Goal: Information Seeking & Learning: Check status

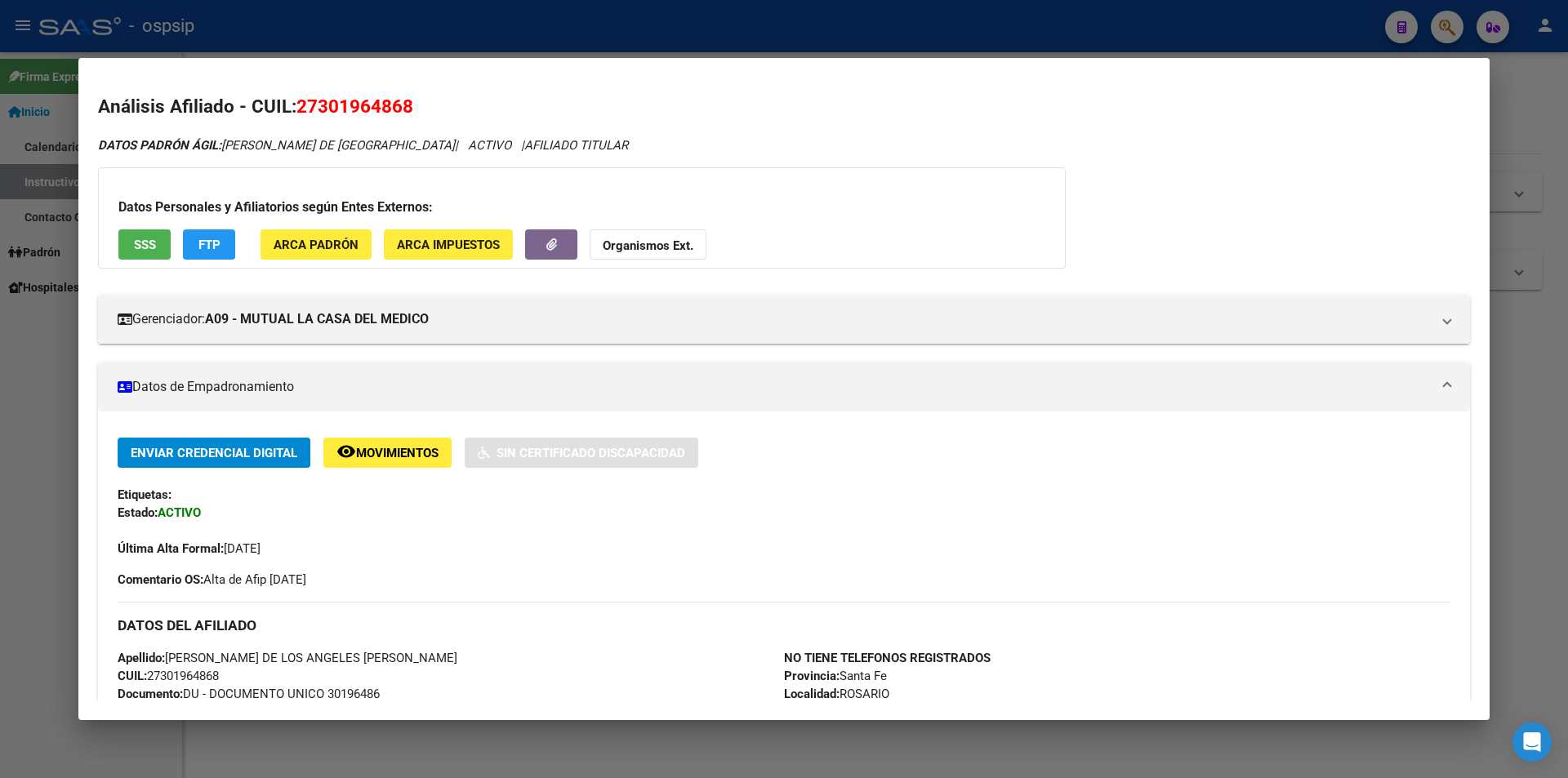
scroll to position [566, 0]
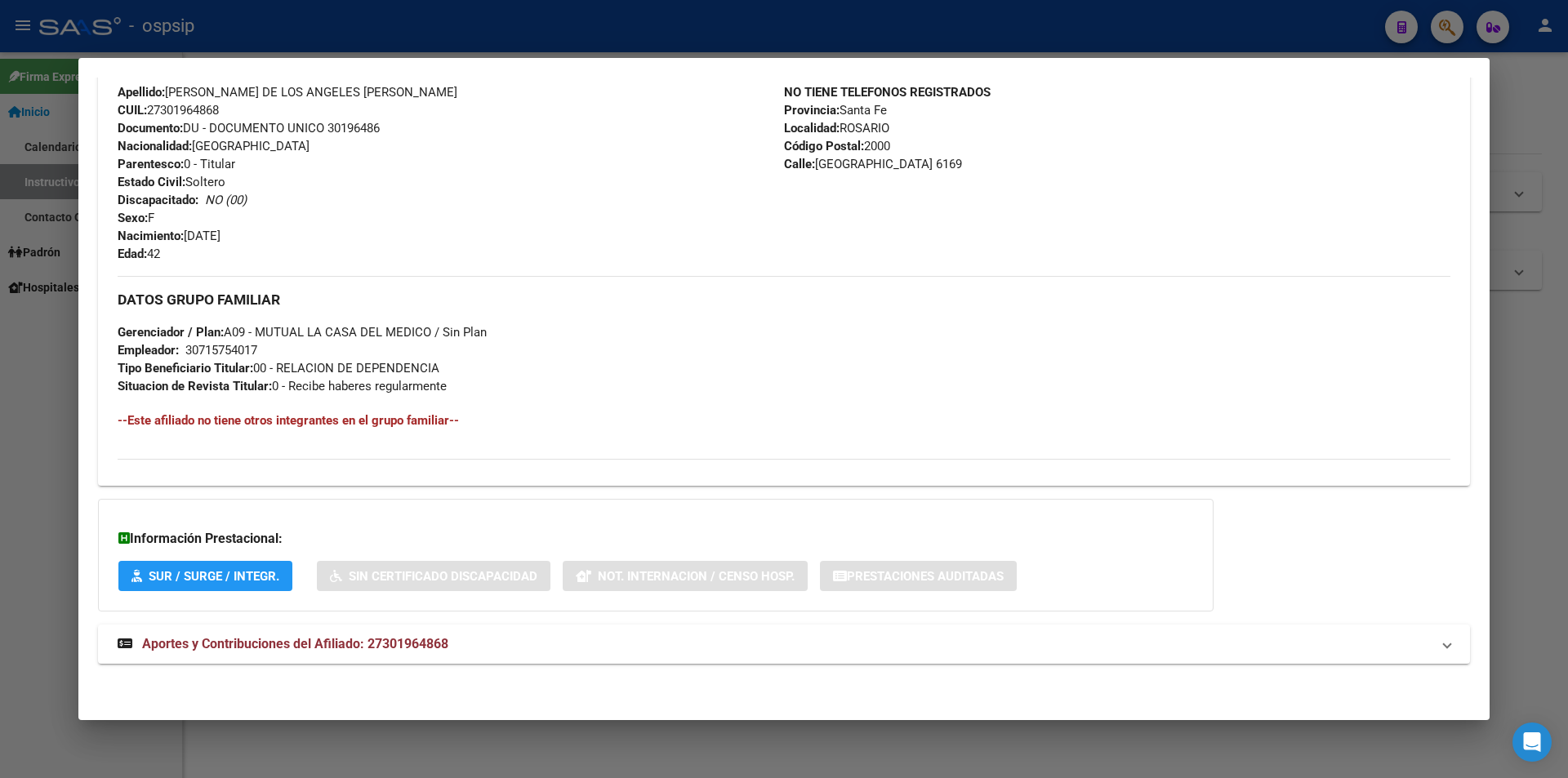
click at [784, 44] on div at bounding box center [784, 389] width 1568 height 778
click at [822, 44] on div at bounding box center [784, 389] width 1568 height 778
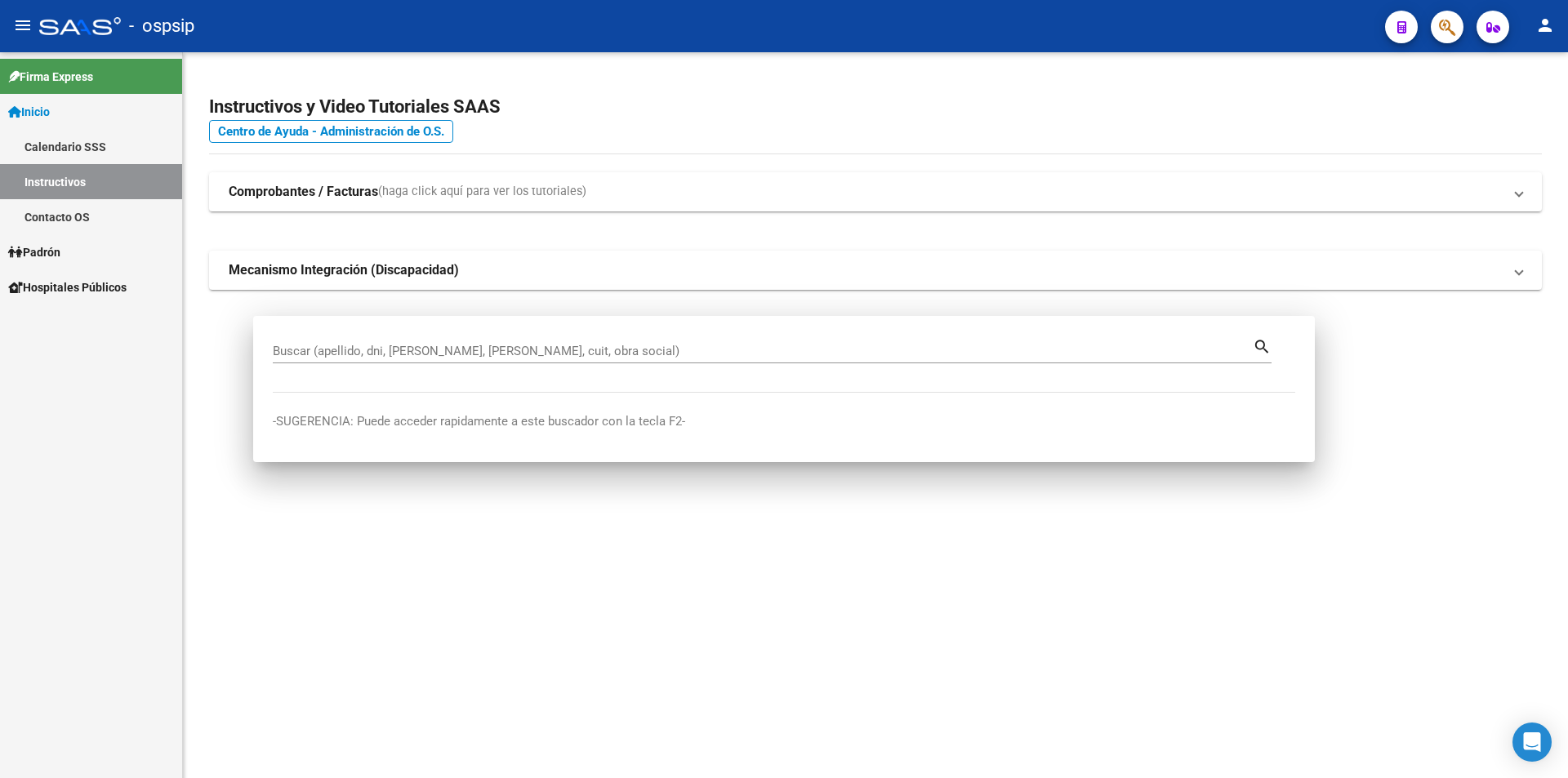
drag, startPoint x: 880, startPoint y: 47, endPoint x: 1015, endPoint y: 76, distance: 138.1
click at [896, 49] on mat-toolbar "menu - ospsip person" at bounding box center [784, 26] width 1568 height 52
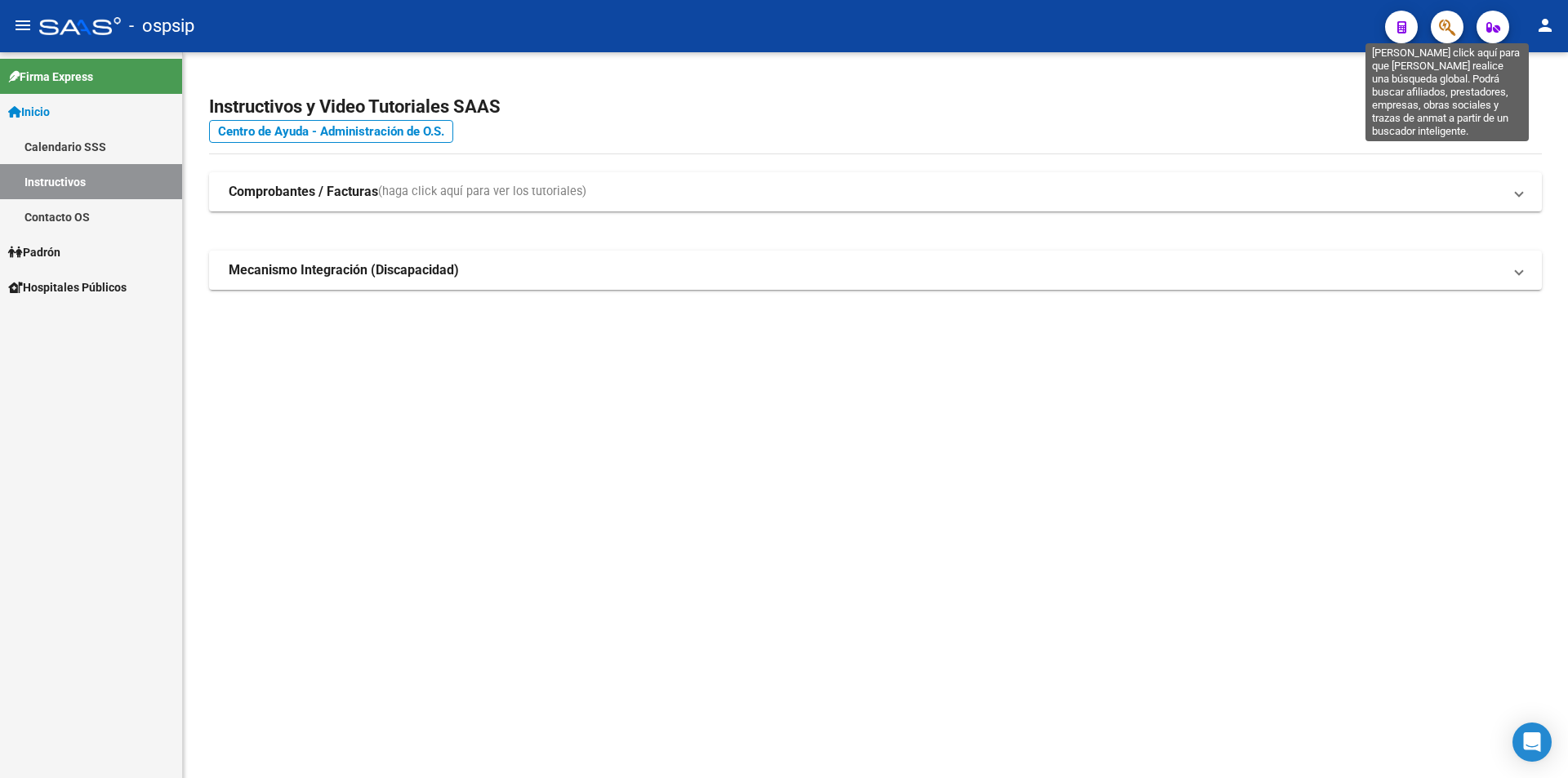
click at [1451, 32] on icon "button" at bounding box center [1447, 27] width 17 height 19
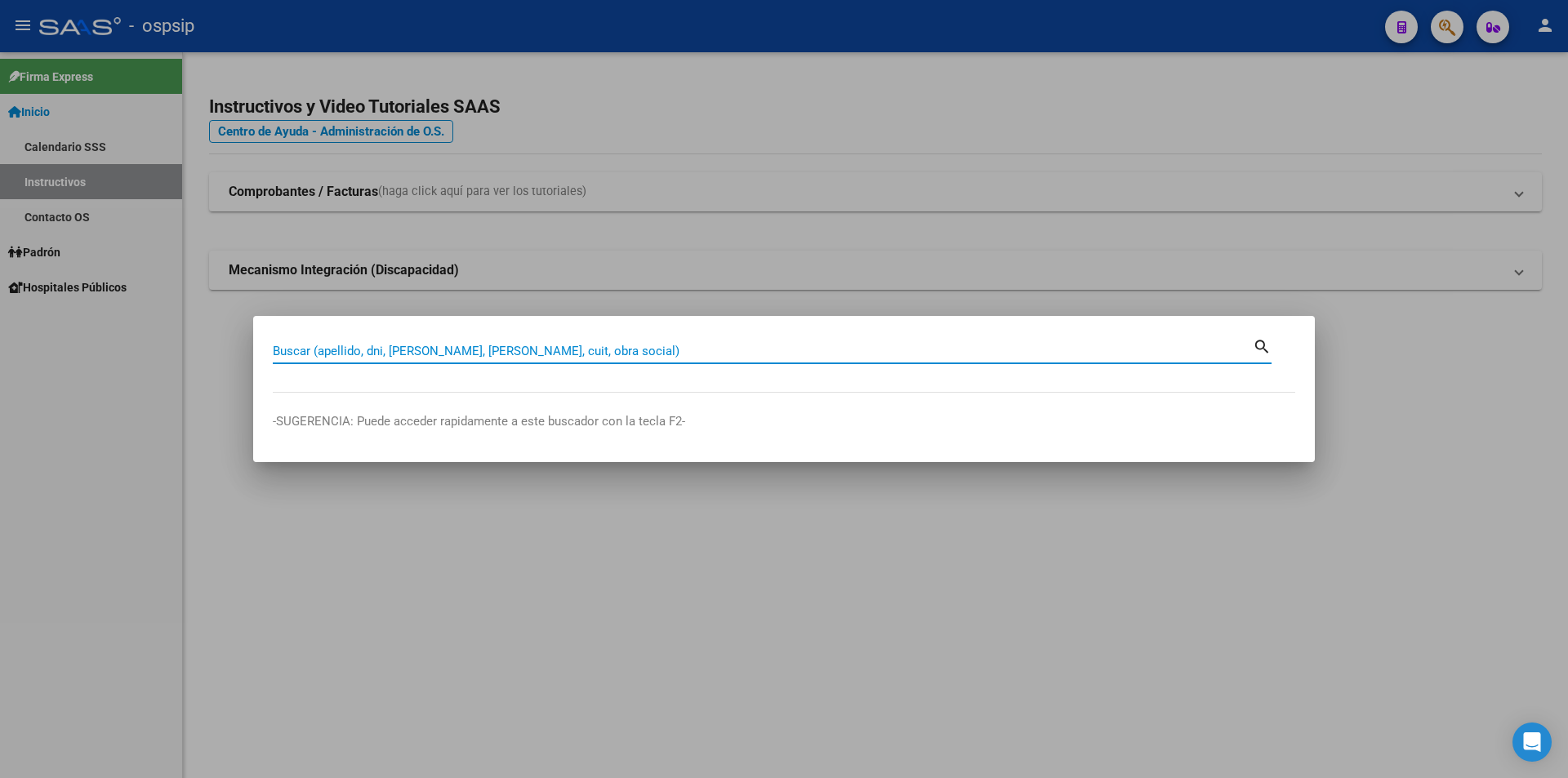
click at [510, 349] on input "Buscar (apellido, dni, [PERSON_NAME], [PERSON_NAME], cuit, obra social)" at bounding box center [762, 350] width 980 height 15
type input "27118273"
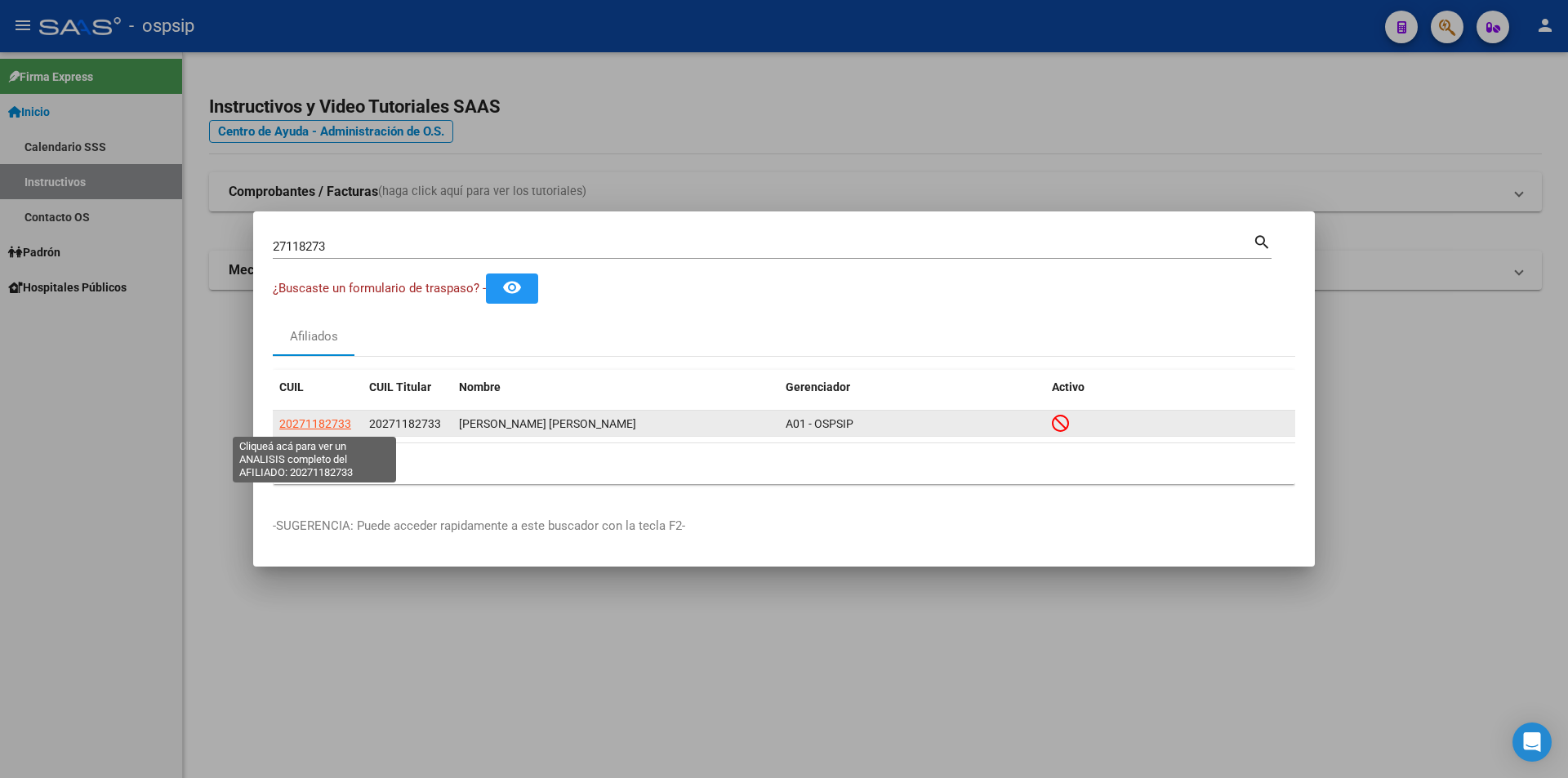
click at [320, 420] on span "20271182733" at bounding box center [315, 424] width 72 height 13
type textarea "20271182733"
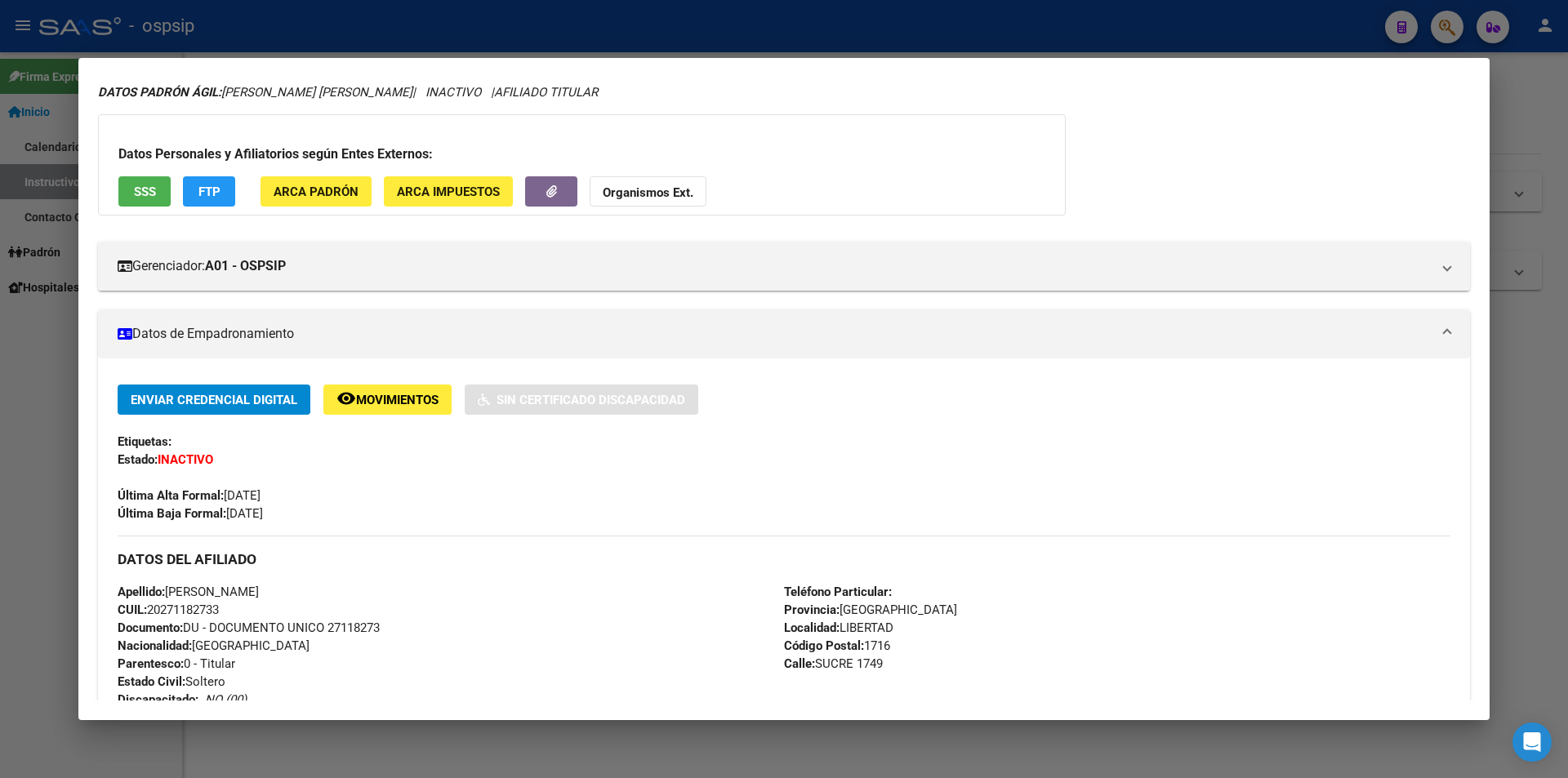
scroll to position [82, 0]
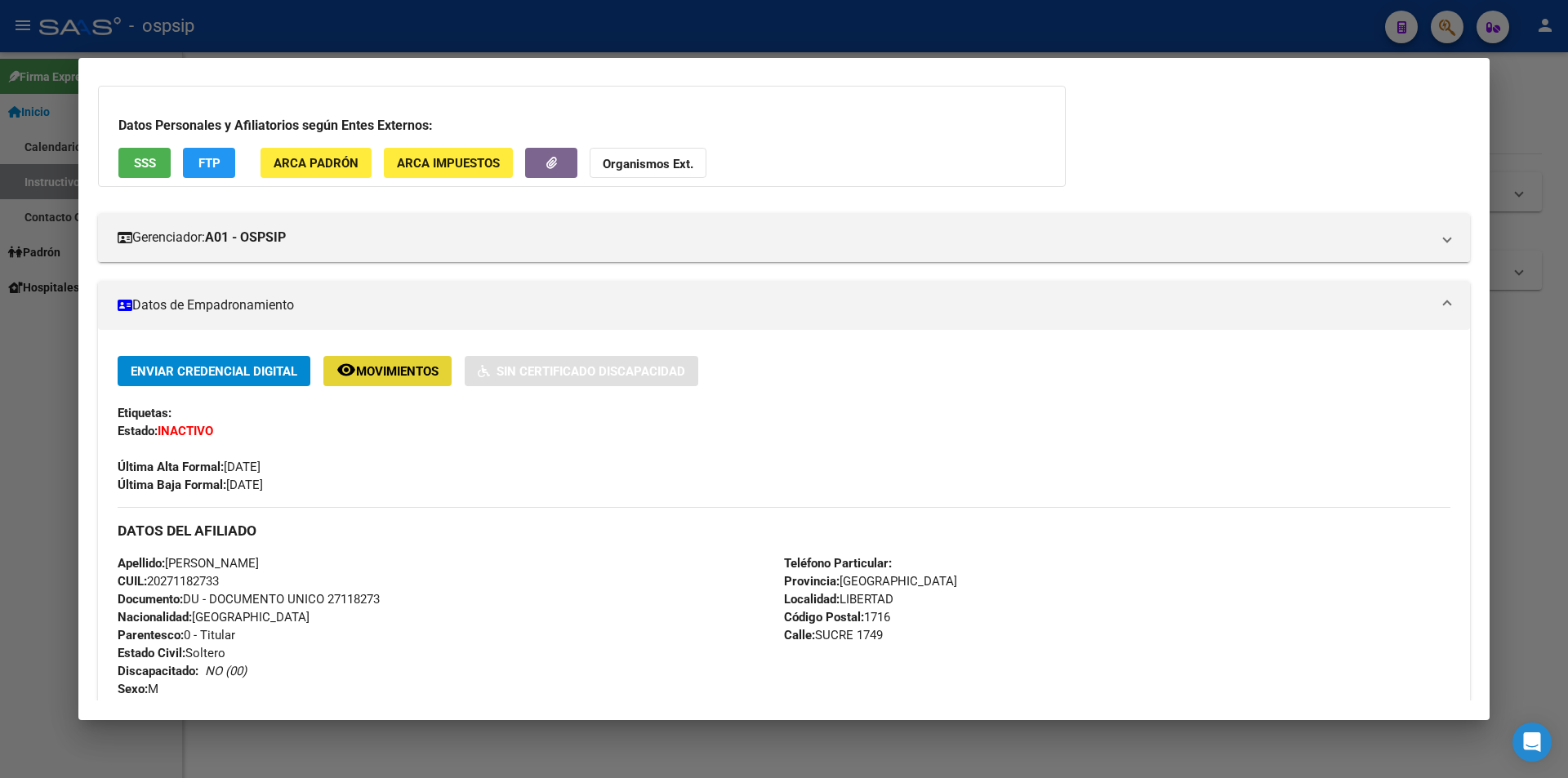
click at [413, 363] on span "remove_red_eye Movimientos" at bounding box center [387, 370] width 102 height 15
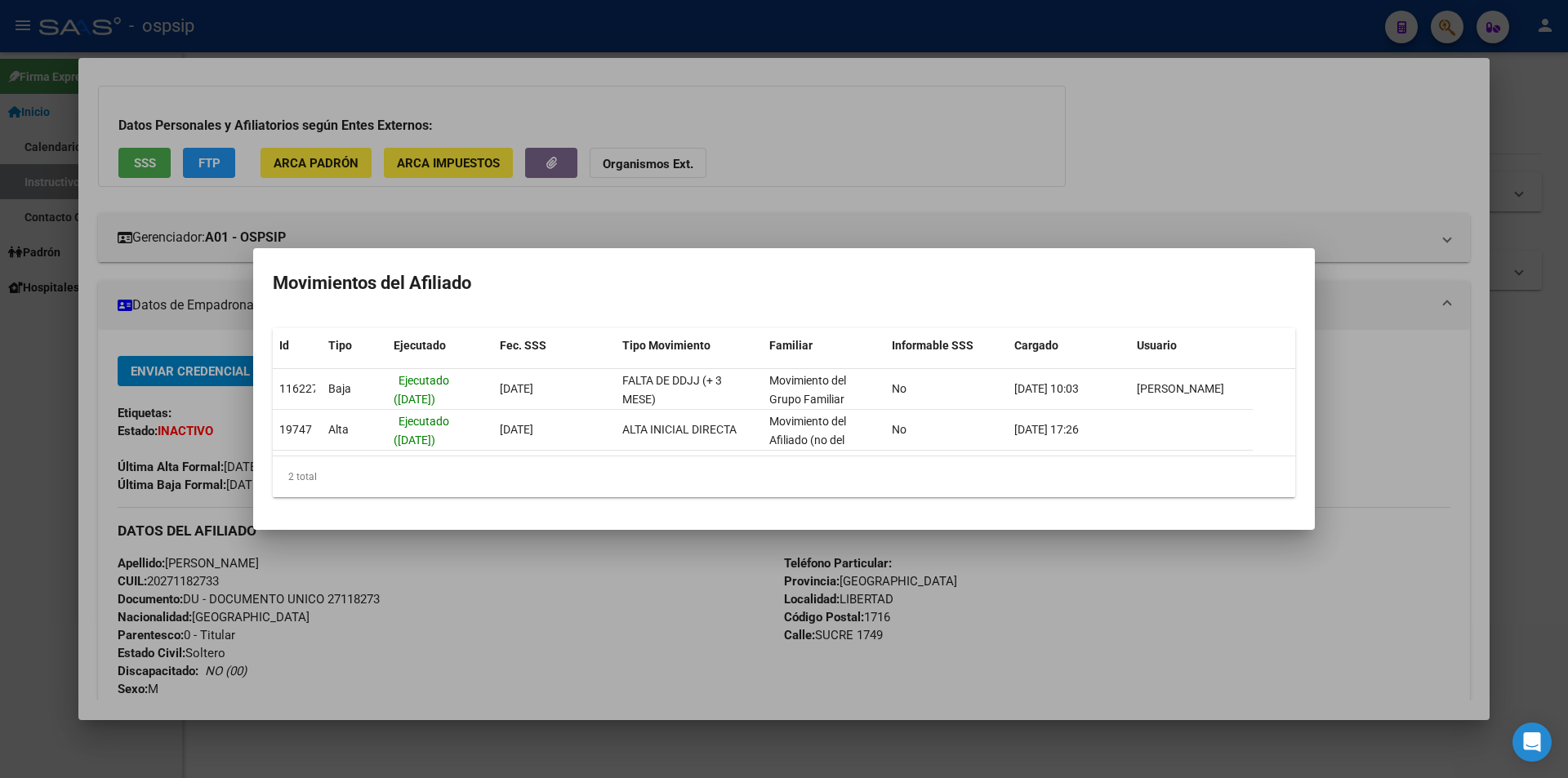
click at [1031, 210] on div at bounding box center [784, 389] width 1568 height 778
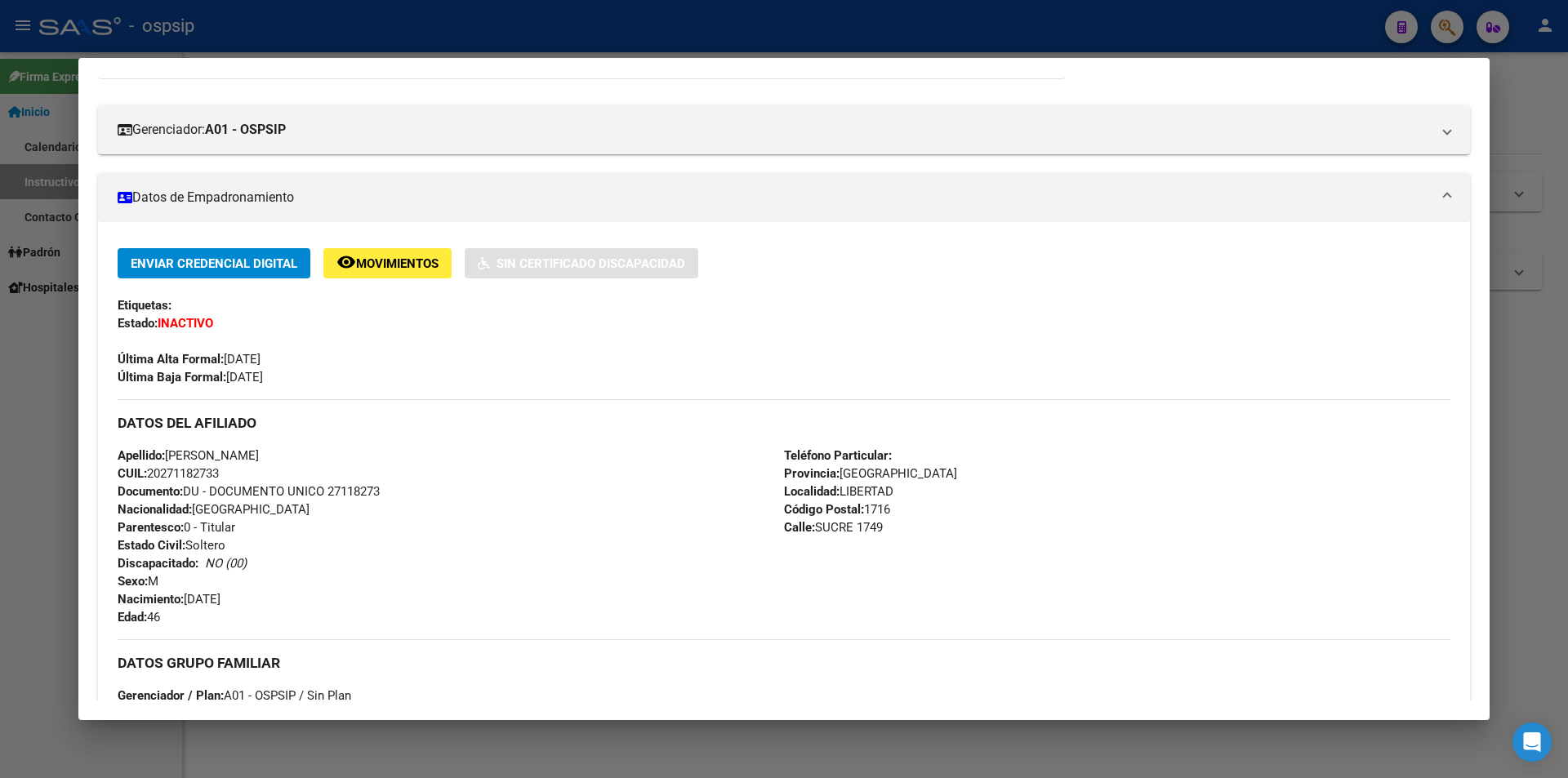
scroll to position [553, 0]
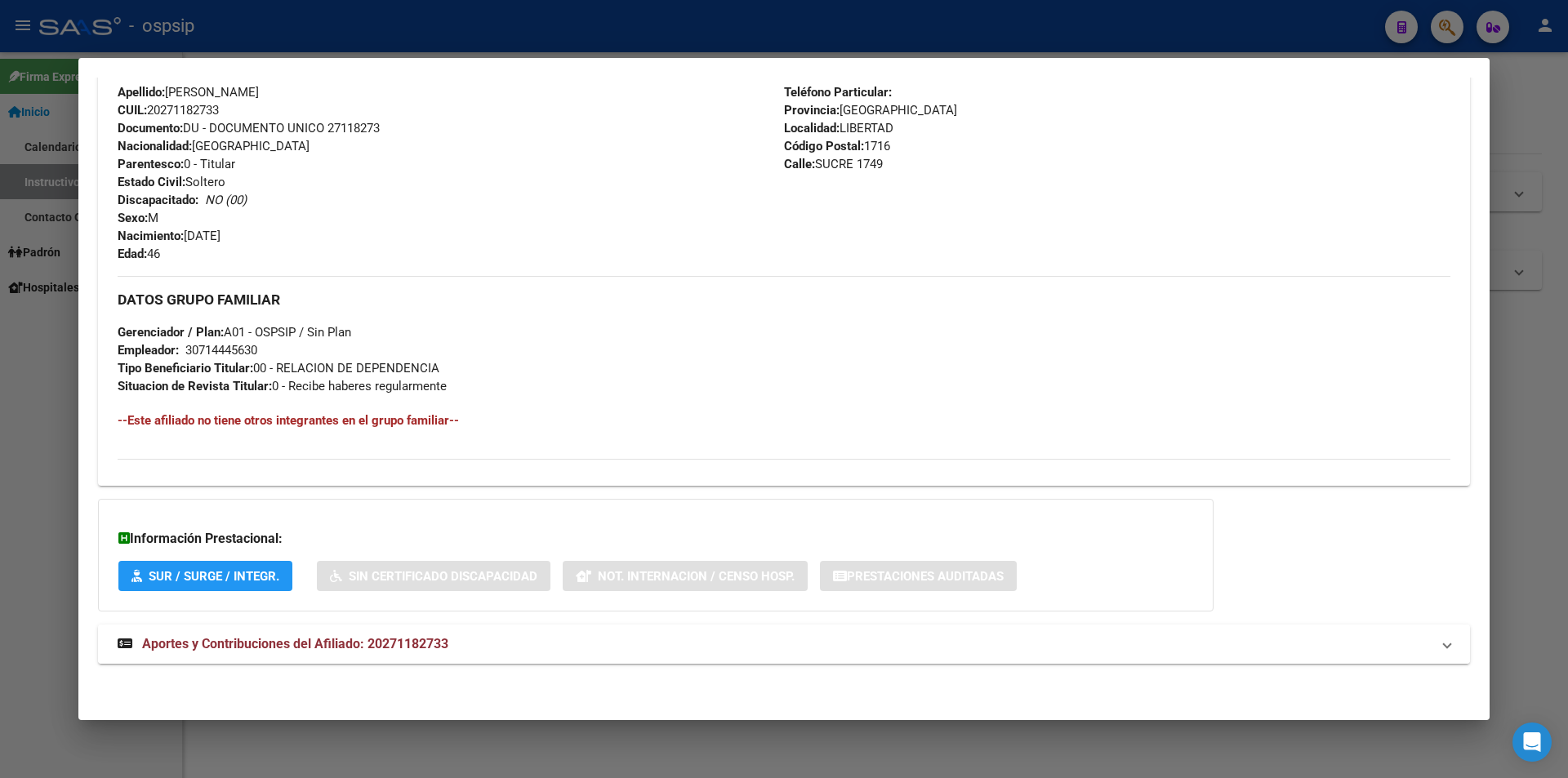
click at [329, 647] on span "Aportes y Contribuciones del Afiliado: 20271182733" at bounding box center [295, 645] width 306 height 16
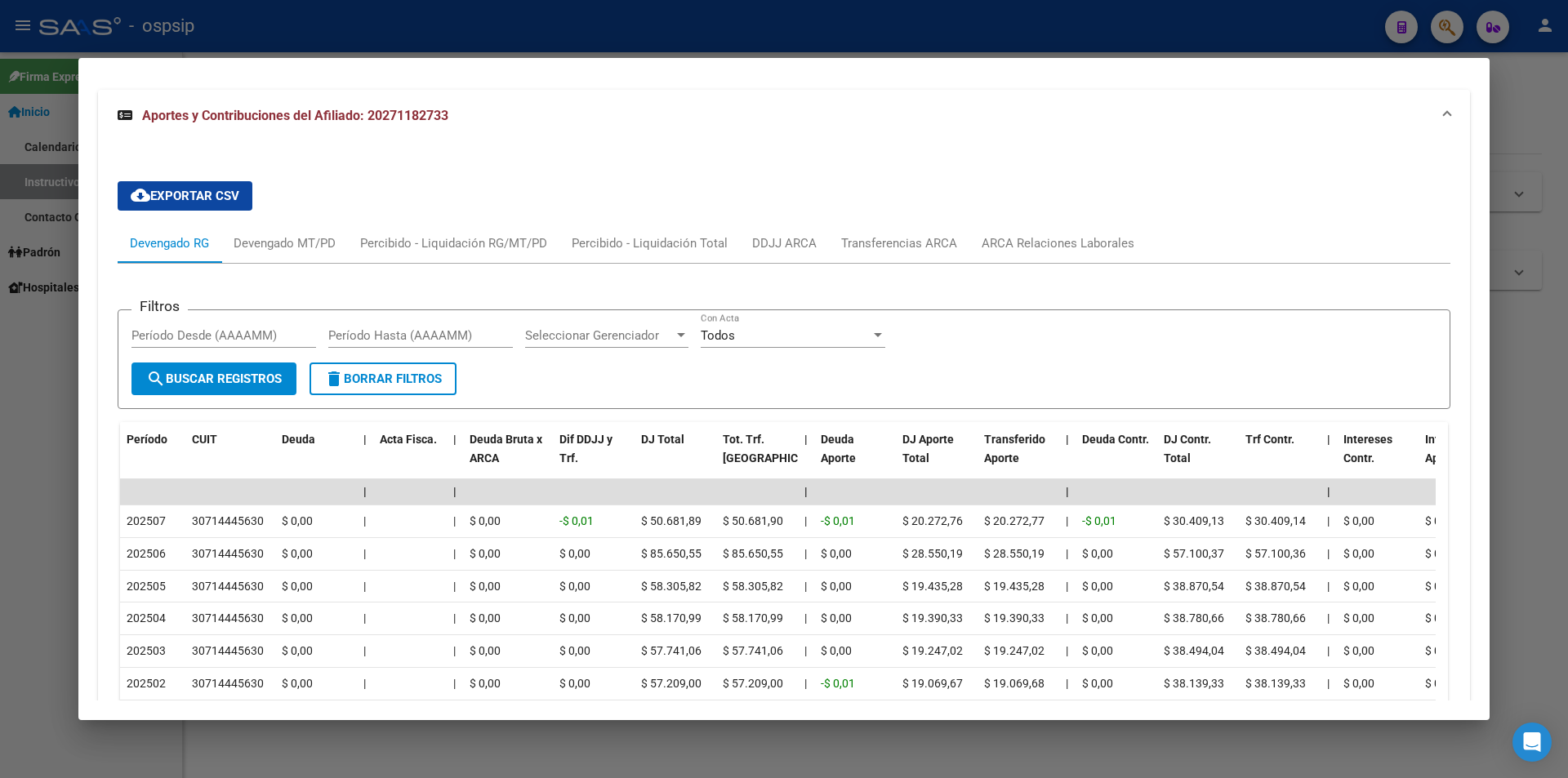
scroll to position [1138, 0]
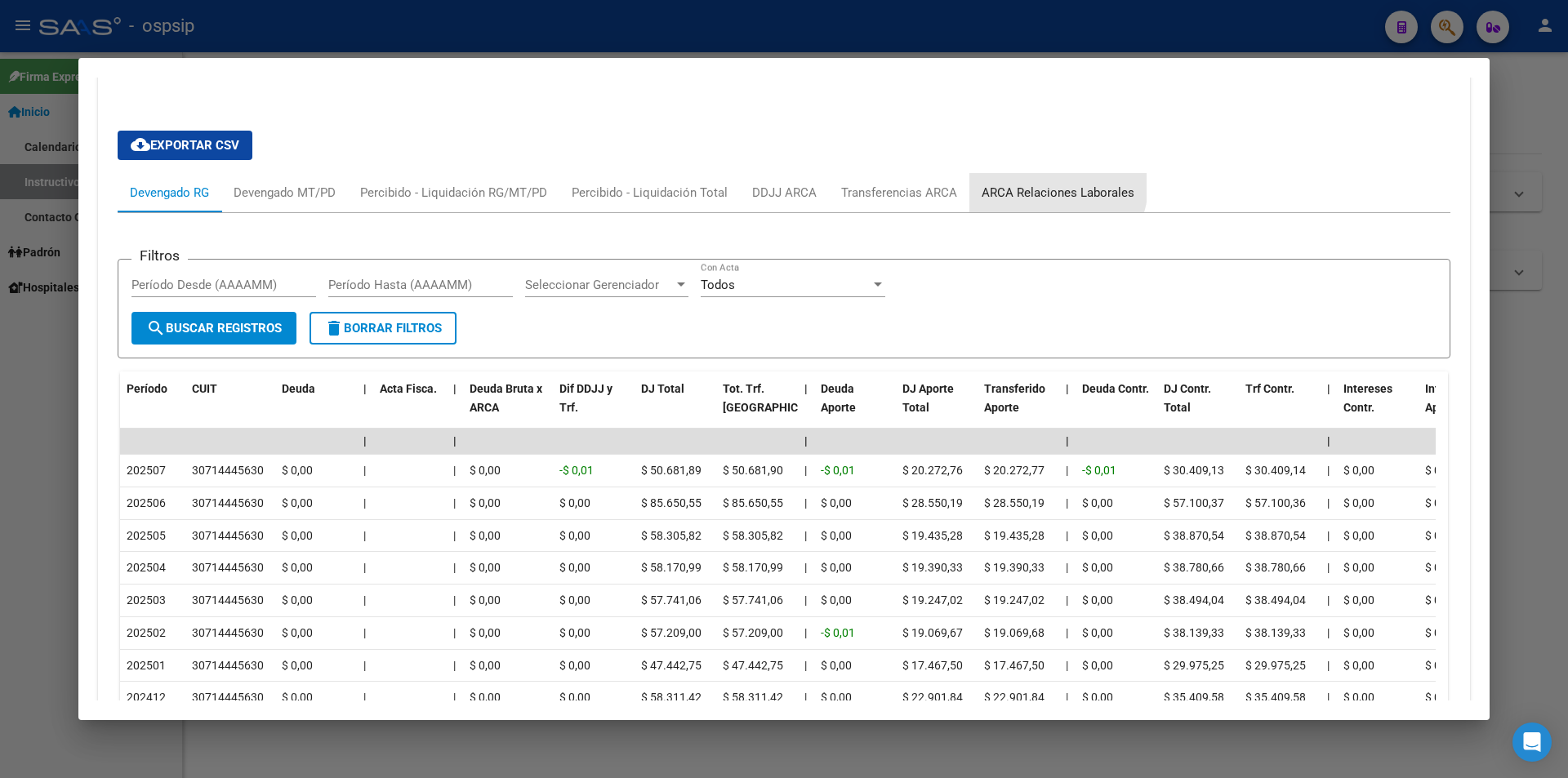
click at [1045, 185] on div "ARCA Relaciones Laborales" at bounding box center [1058, 193] width 153 height 18
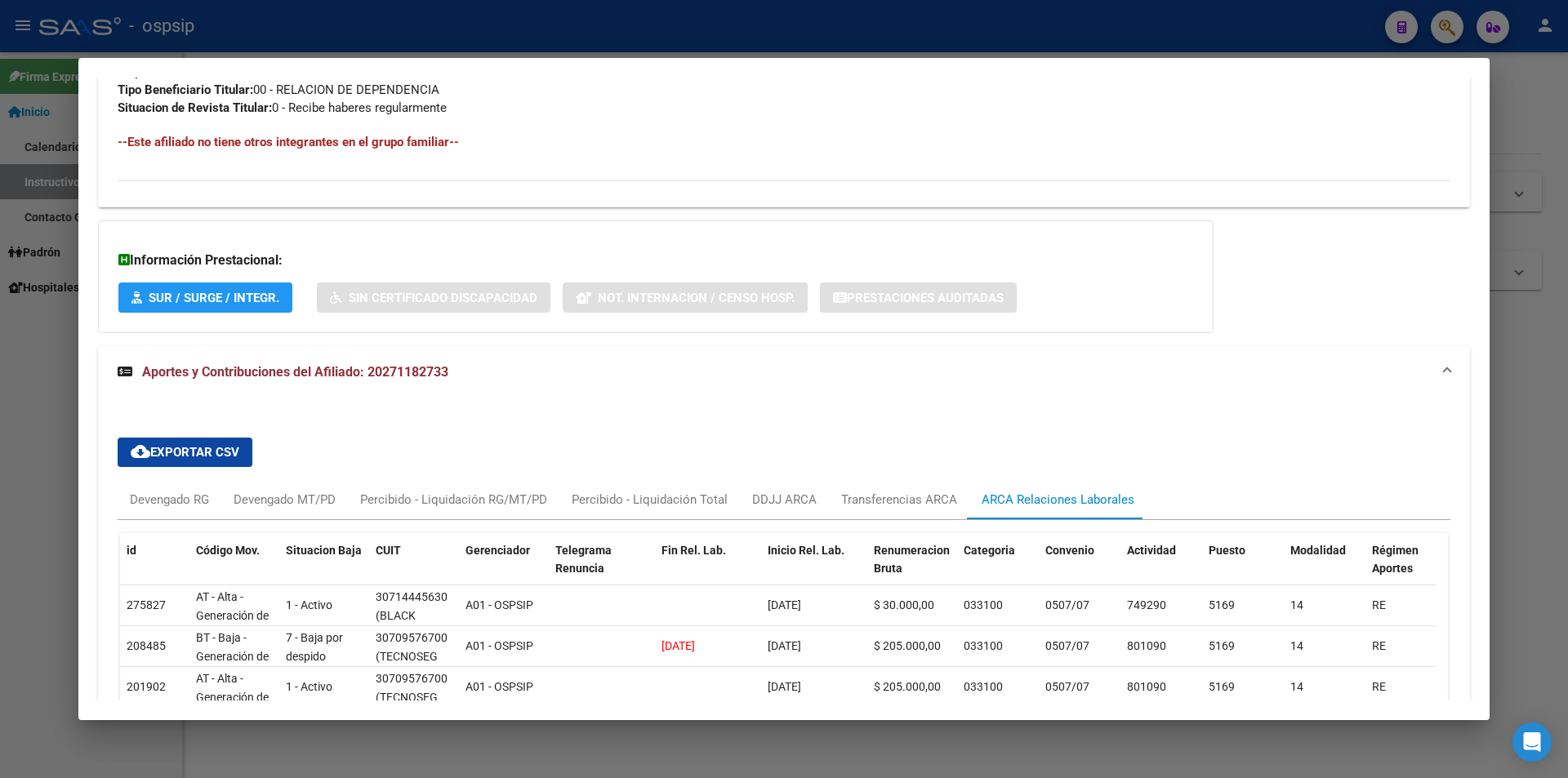
scroll to position [769, 0]
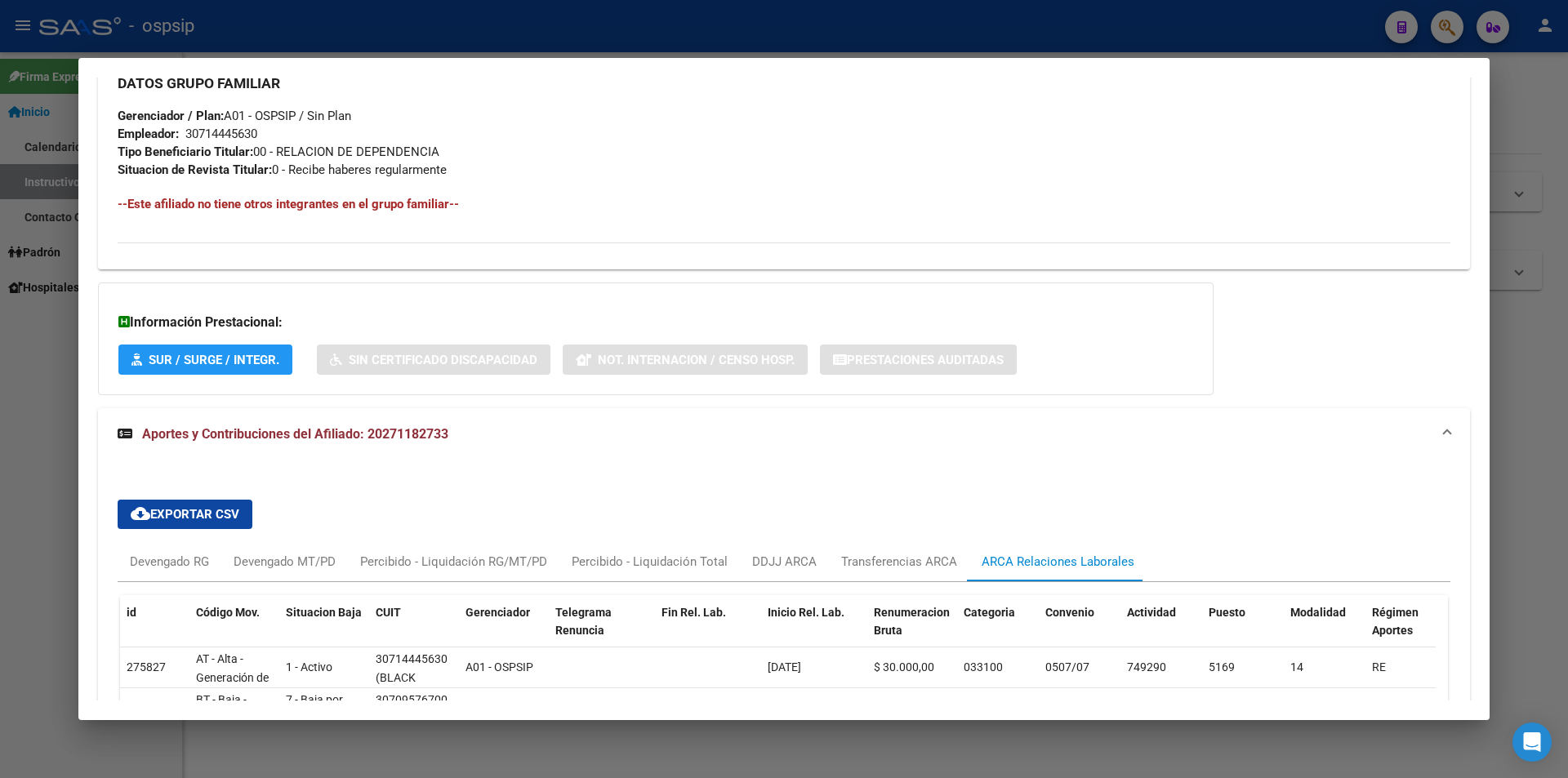
click at [928, 31] on div at bounding box center [784, 389] width 1568 height 778
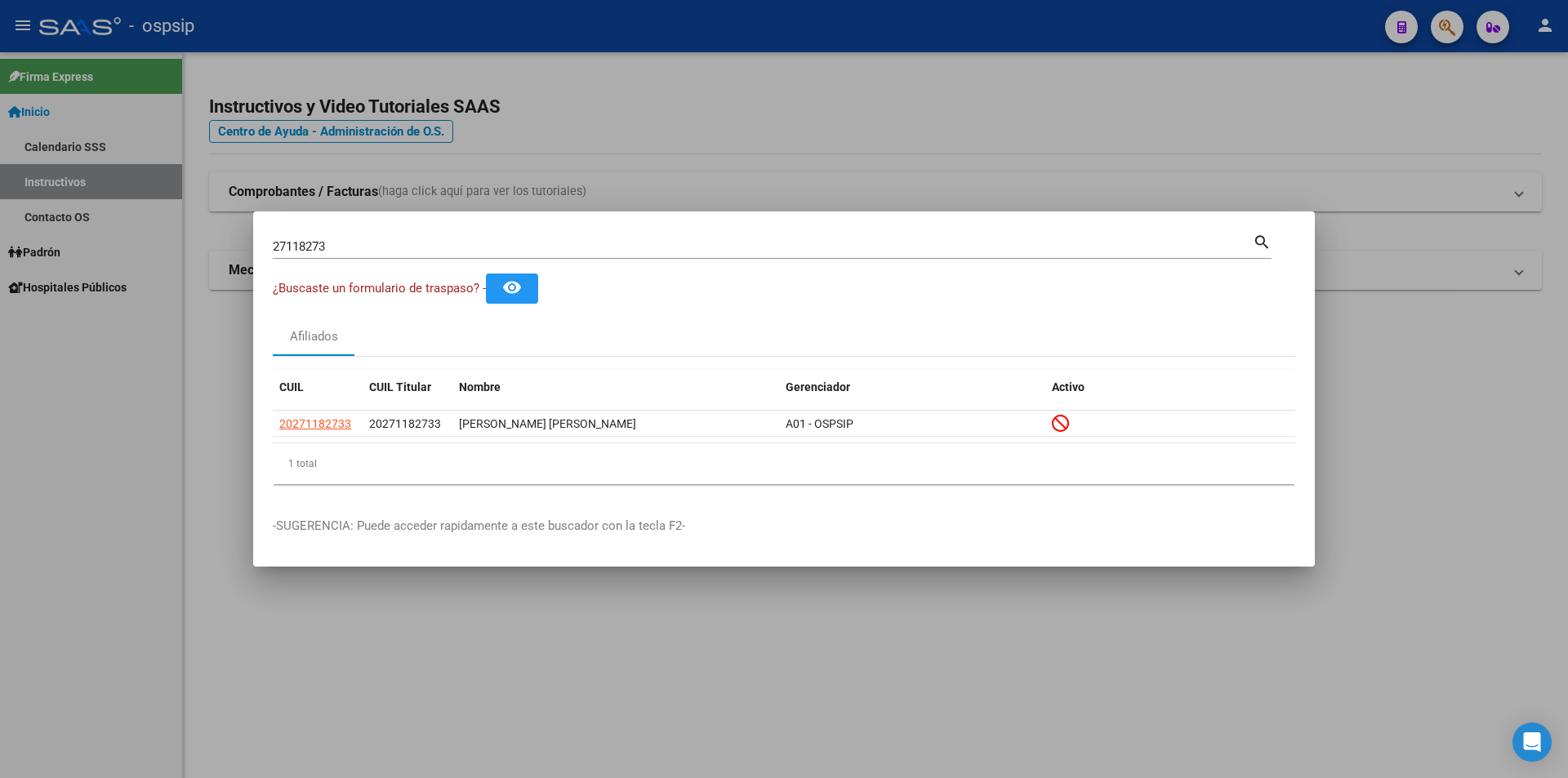
click at [926, 33] on div at bounding box center [784, 389] width 1568 height 778
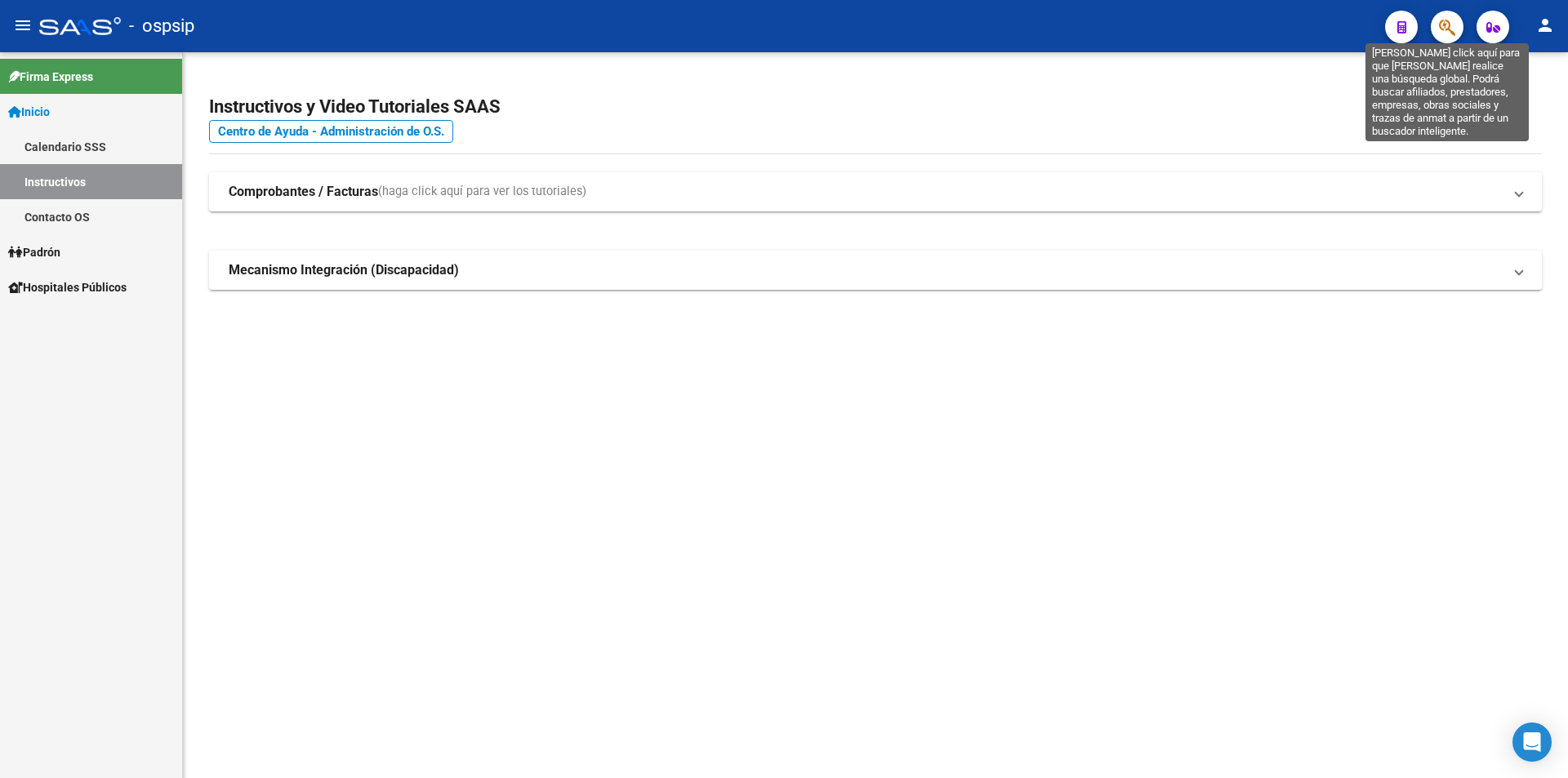
click at [1440, 25] on icon "button" at bounding box center [1447, 27] width 17 height 19
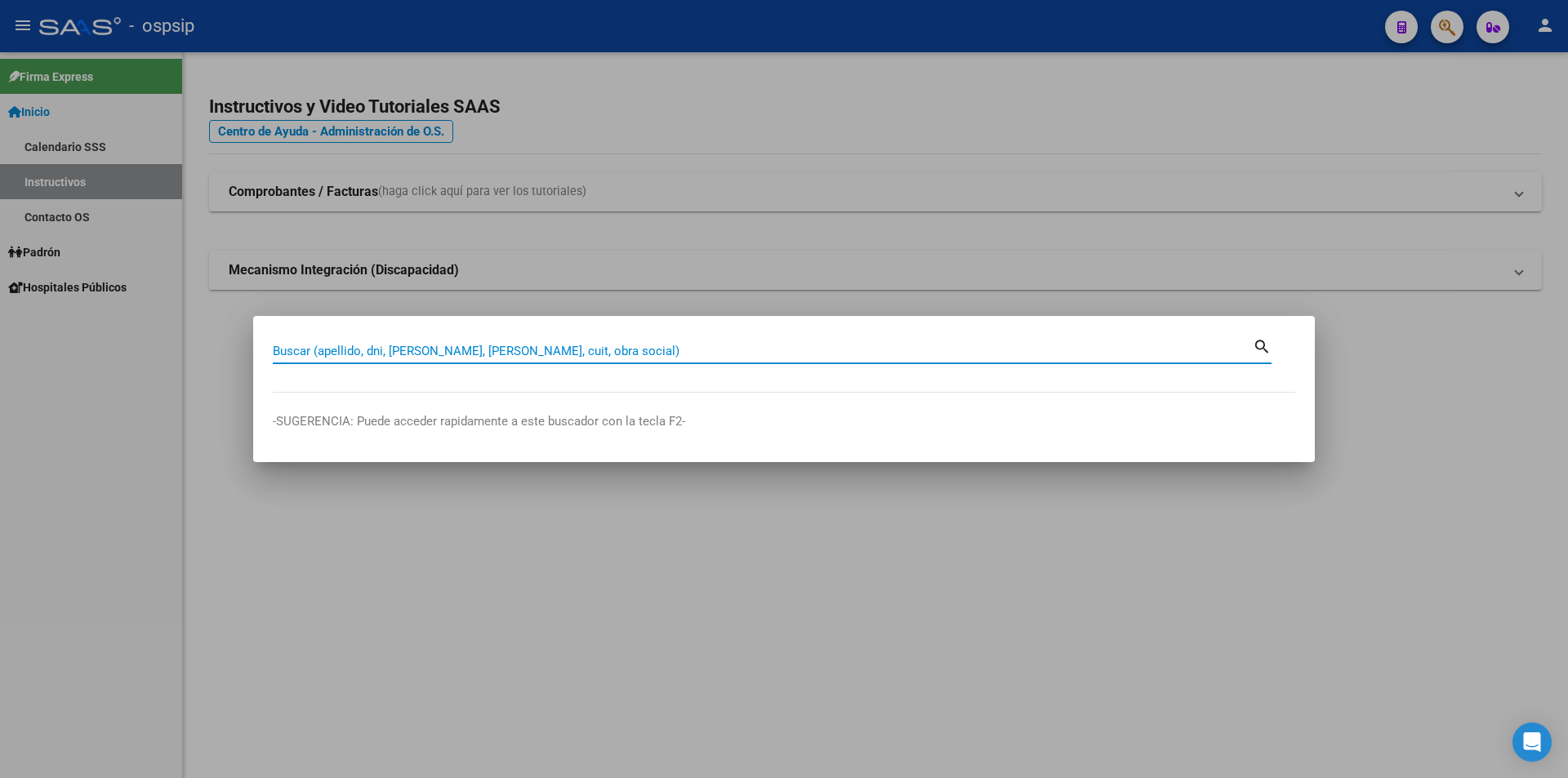
paste input "20271182733"
type input "20271182733"
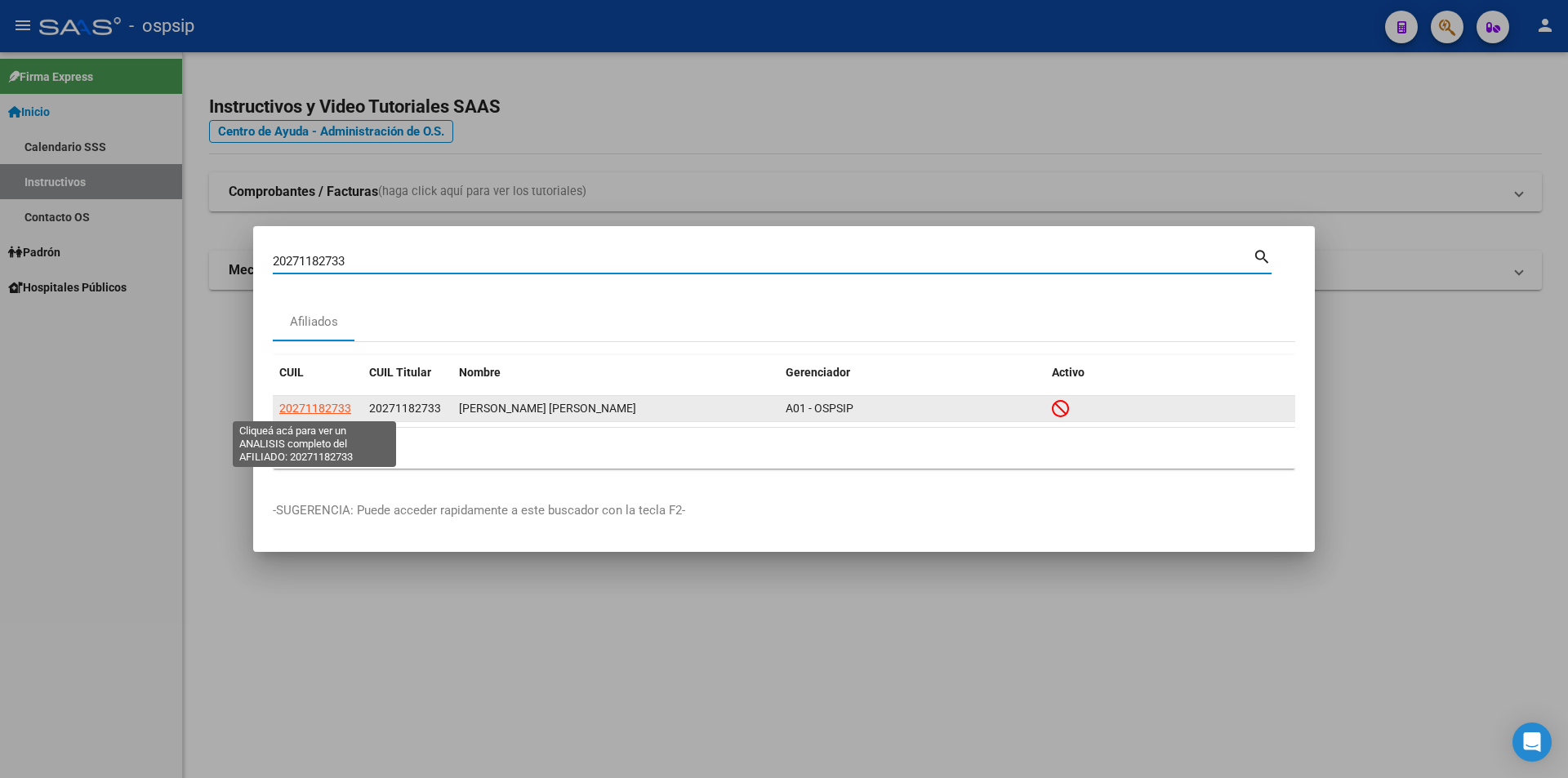
click at [318, 408] on span "20271182733" at bounding box center [315, 408] width 72 height 13
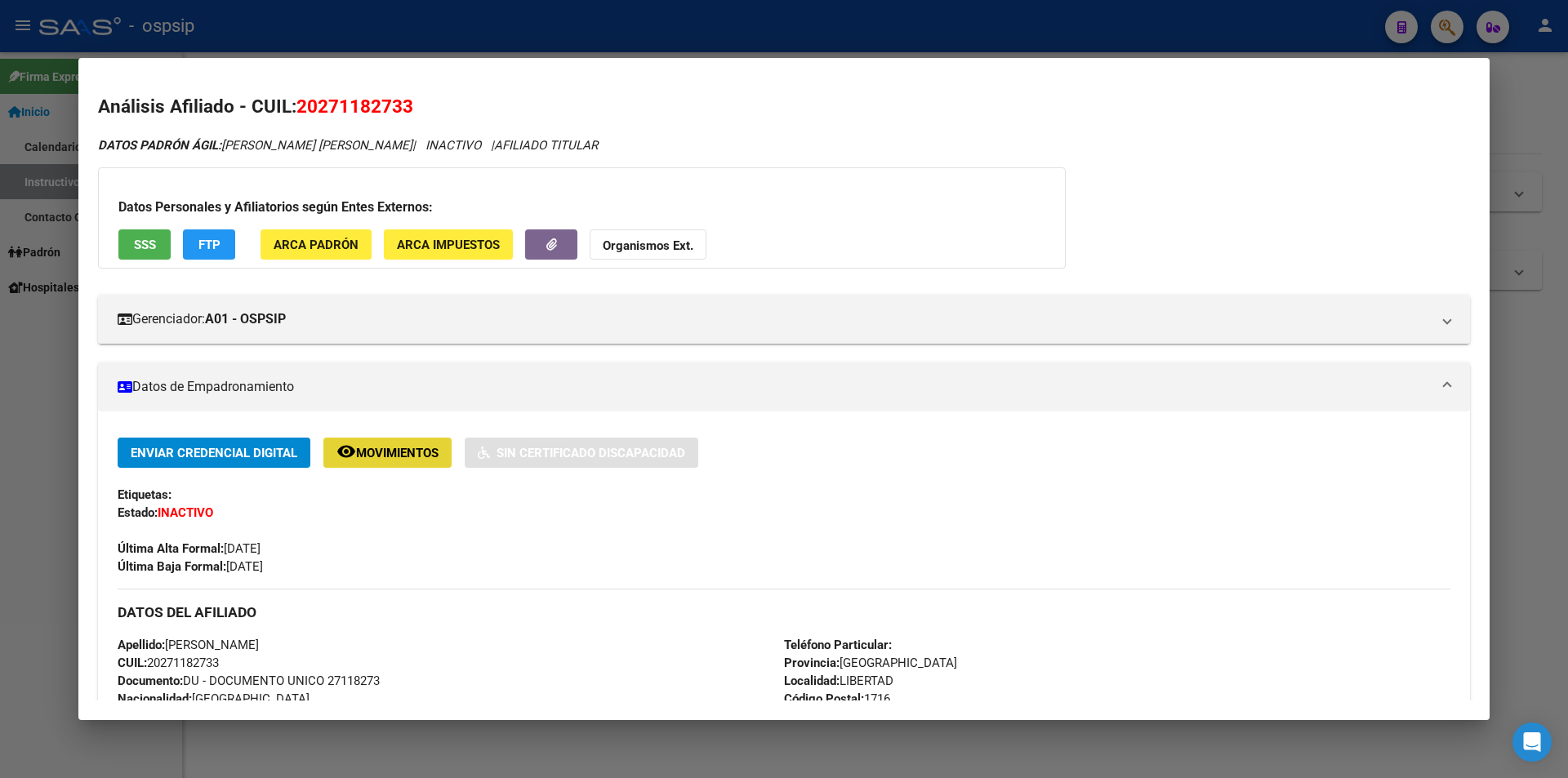
click at [389, 464] on button "remove_red_eye Movimientos" at bounding box center [388, 452] width 128 height 31
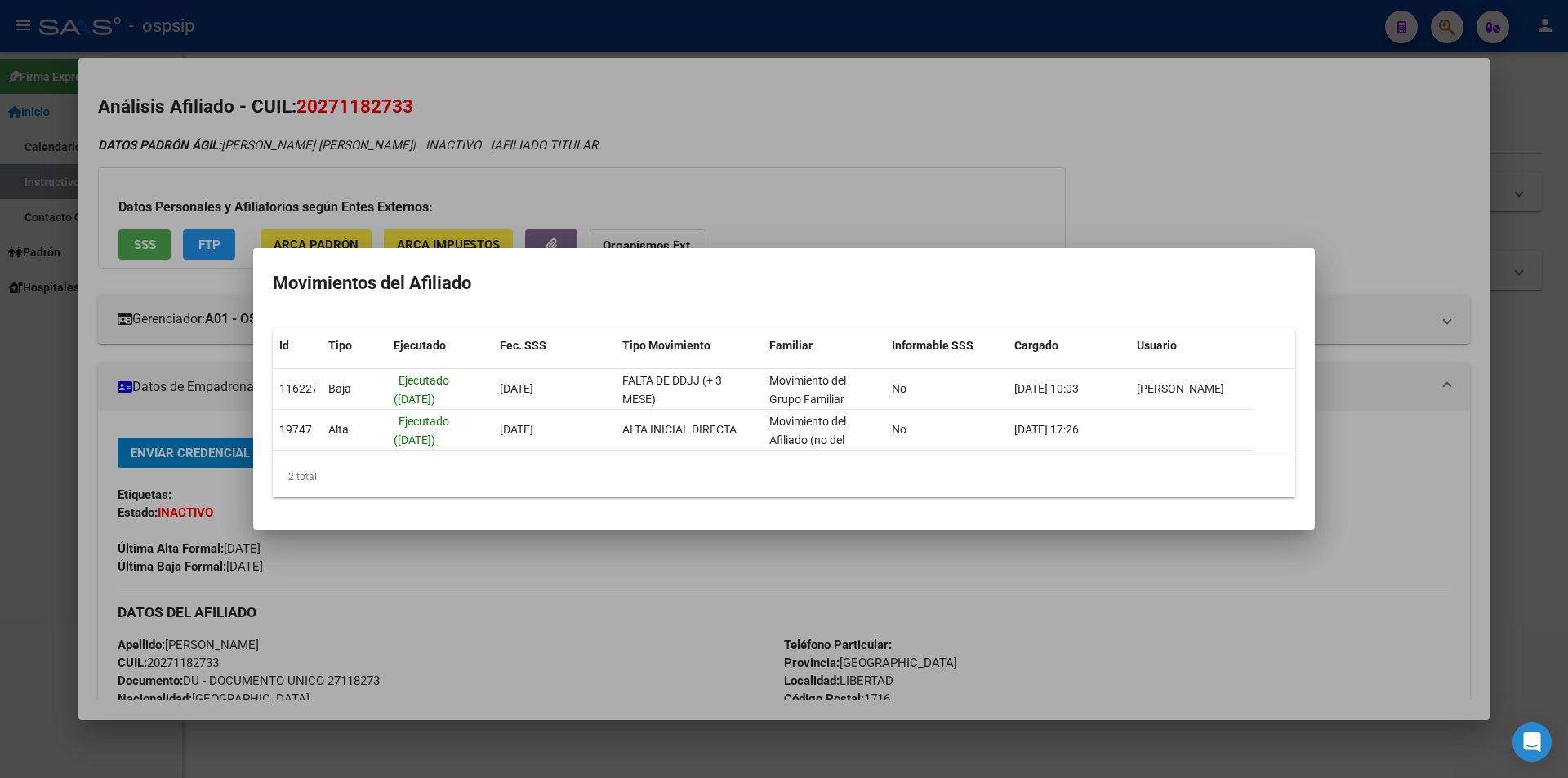
click at [728, 549] on div at bounding box center [784, 389] width 1568 height 778
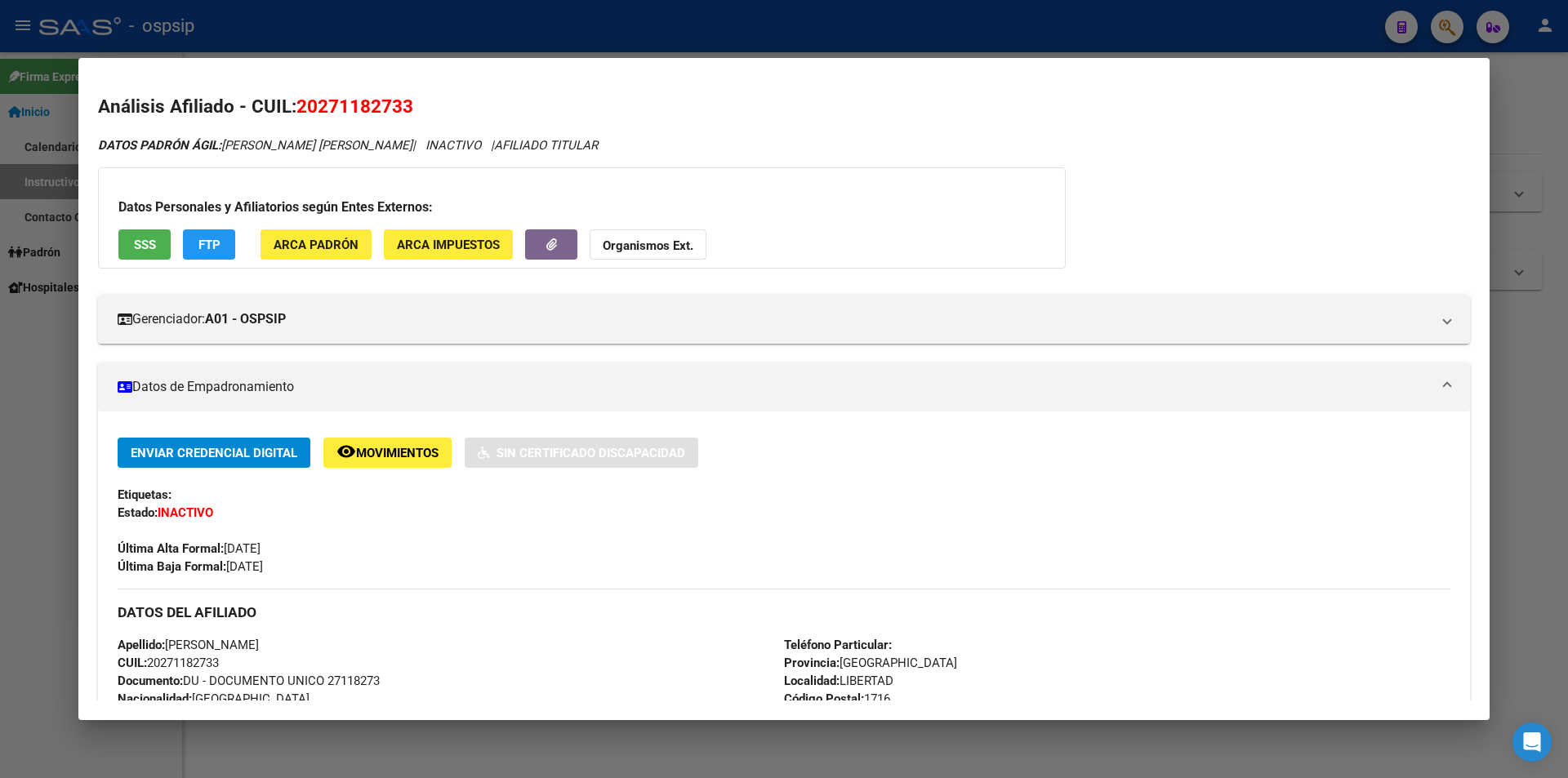
click at [130, 243] on button "SSS" at bounding box center [144, 244] width 52 height 31
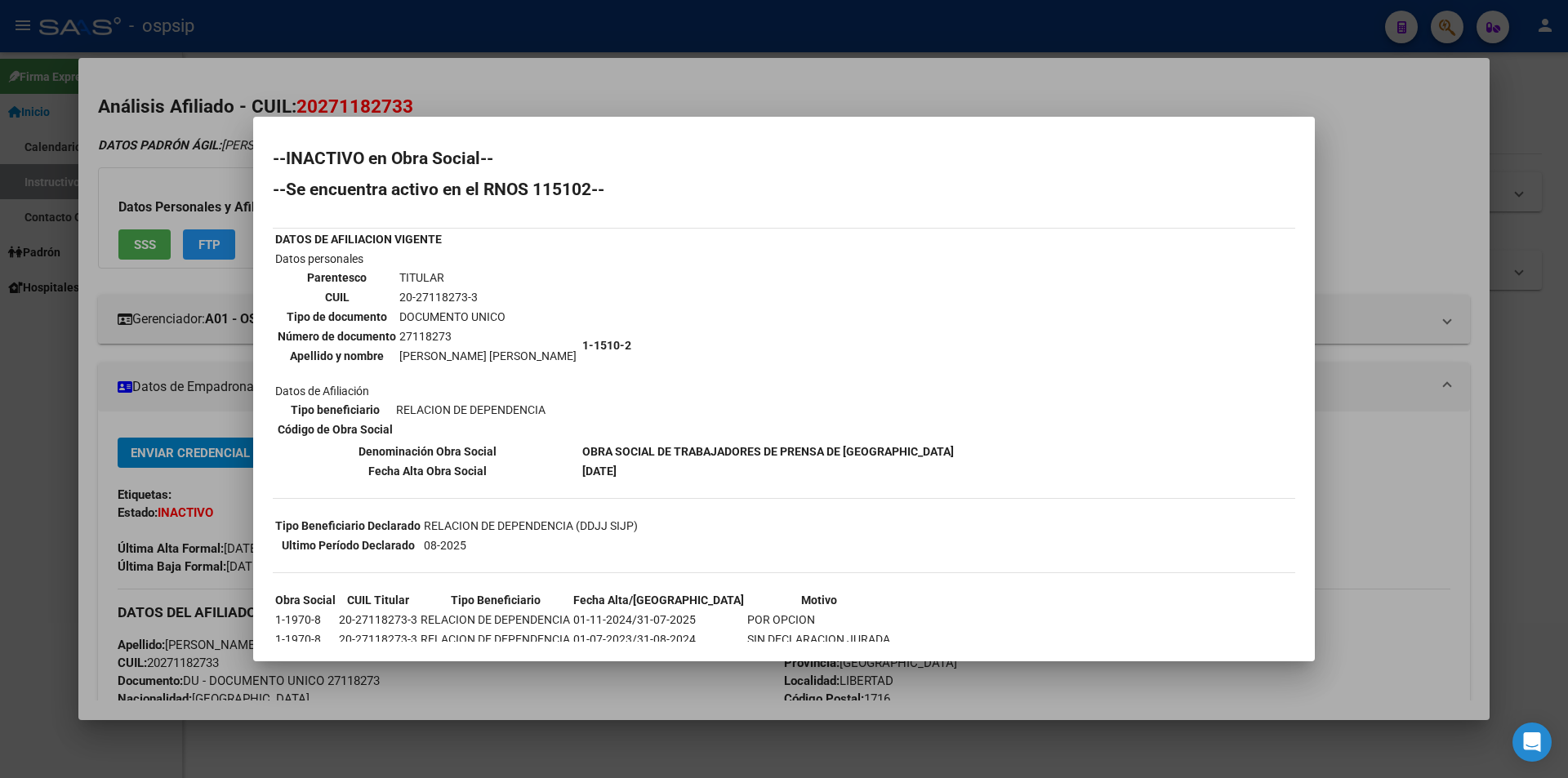
drag, startPoint x: 1404, startPoint y: 441, endPoint x: 1402, endPoint y: 461, distance: 20.1
click at [1404, 442] on div at bounding box center [784, 389] width 1568 height 778
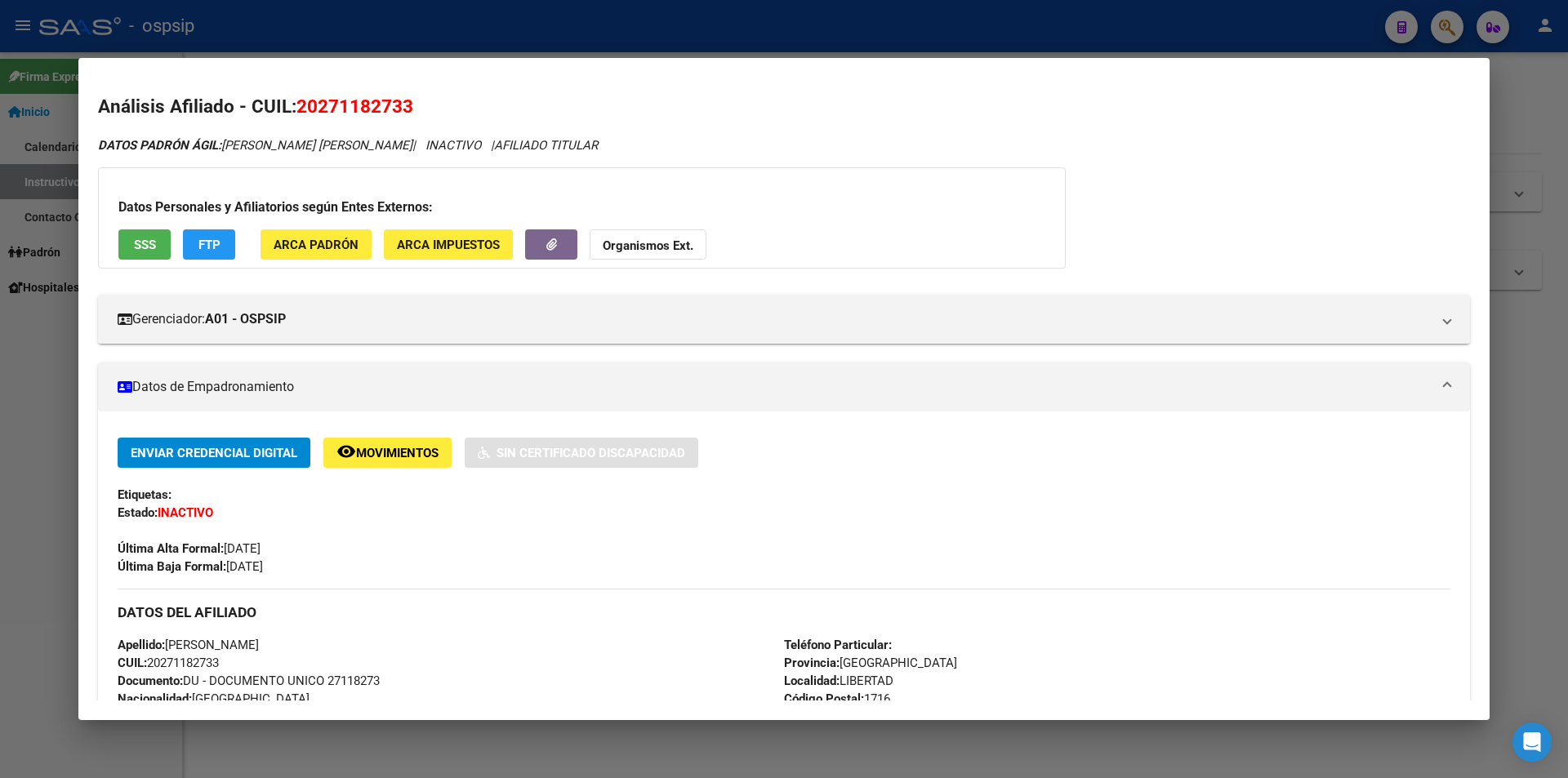
click at [1401, 472] on div "Enviar Credencial Digital remove_red_eye Movimientos Sin Certificado Discapacid…" at bounding box center [784, 506] width 1332 height 138
drag, startPoint x: 479, startPoint y: 21, endPoint x: 491, endPoint y: 31, distance: 15.6
click at [485, 27] on div at bounding box center [784, 389] width 1568 height 778
click at [491, 31] on div at bounding box center [784, 389] width 1568 height 778
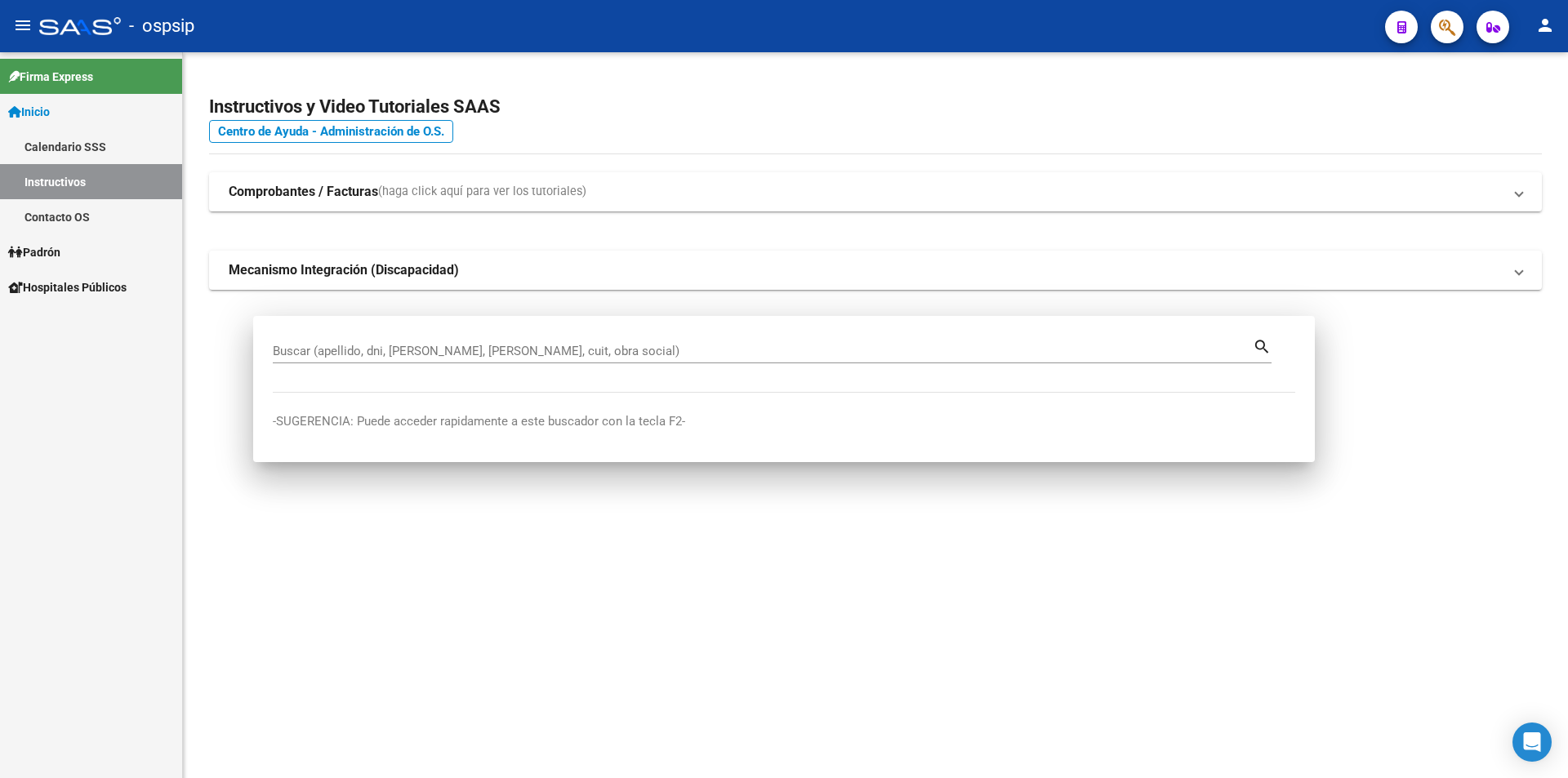
drag, startPoint x: 505, startPoint y: 34, endPoint x: 544, endPoint y: 34, distance: 39.0
click at [508, 34] on div "- ospsip" at bounding box center [706, 26] width 1332 height 36
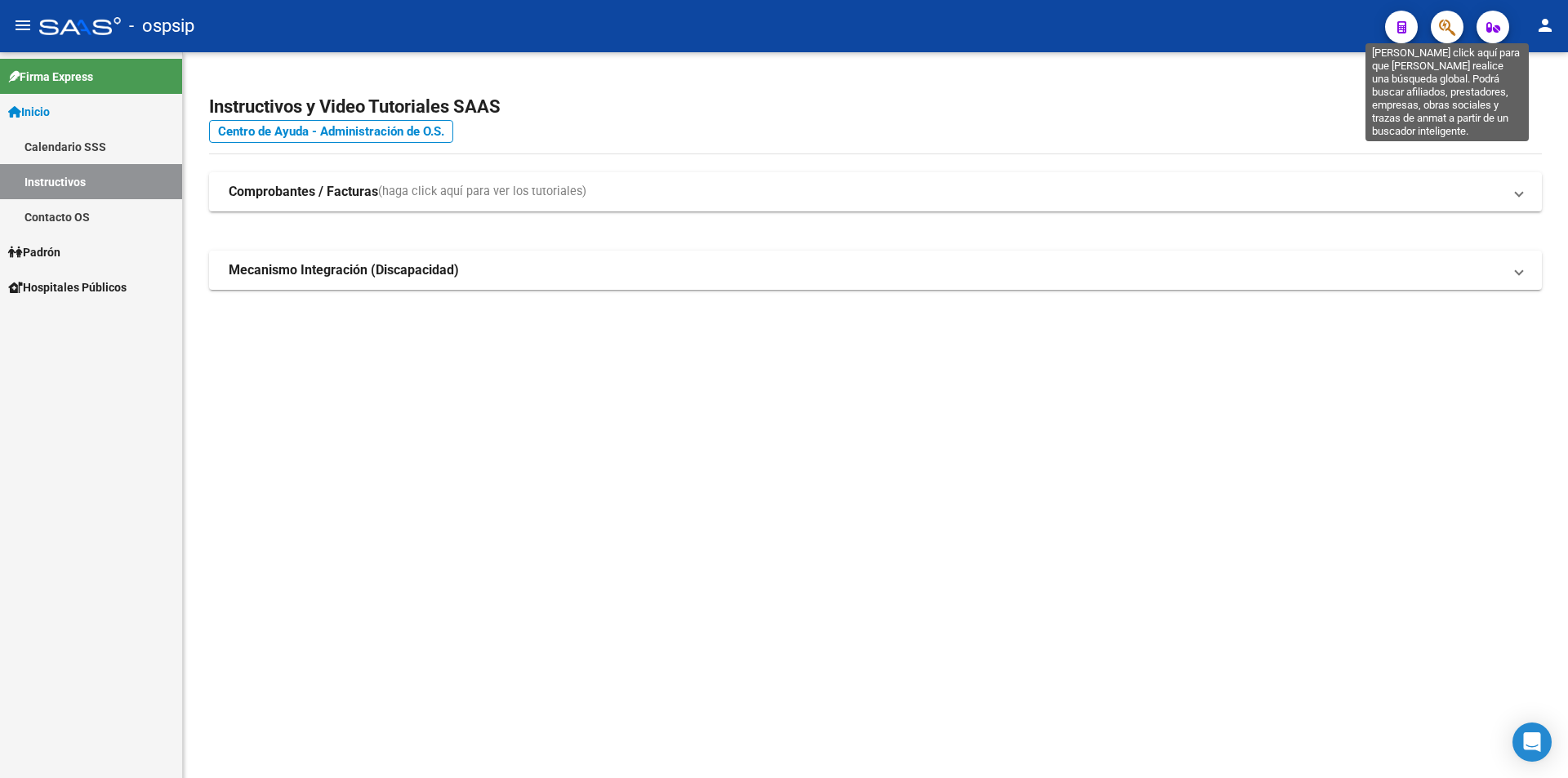
click at [1449, 27] on icon "button" at bounding box center [1447, 27] width 17 height 19
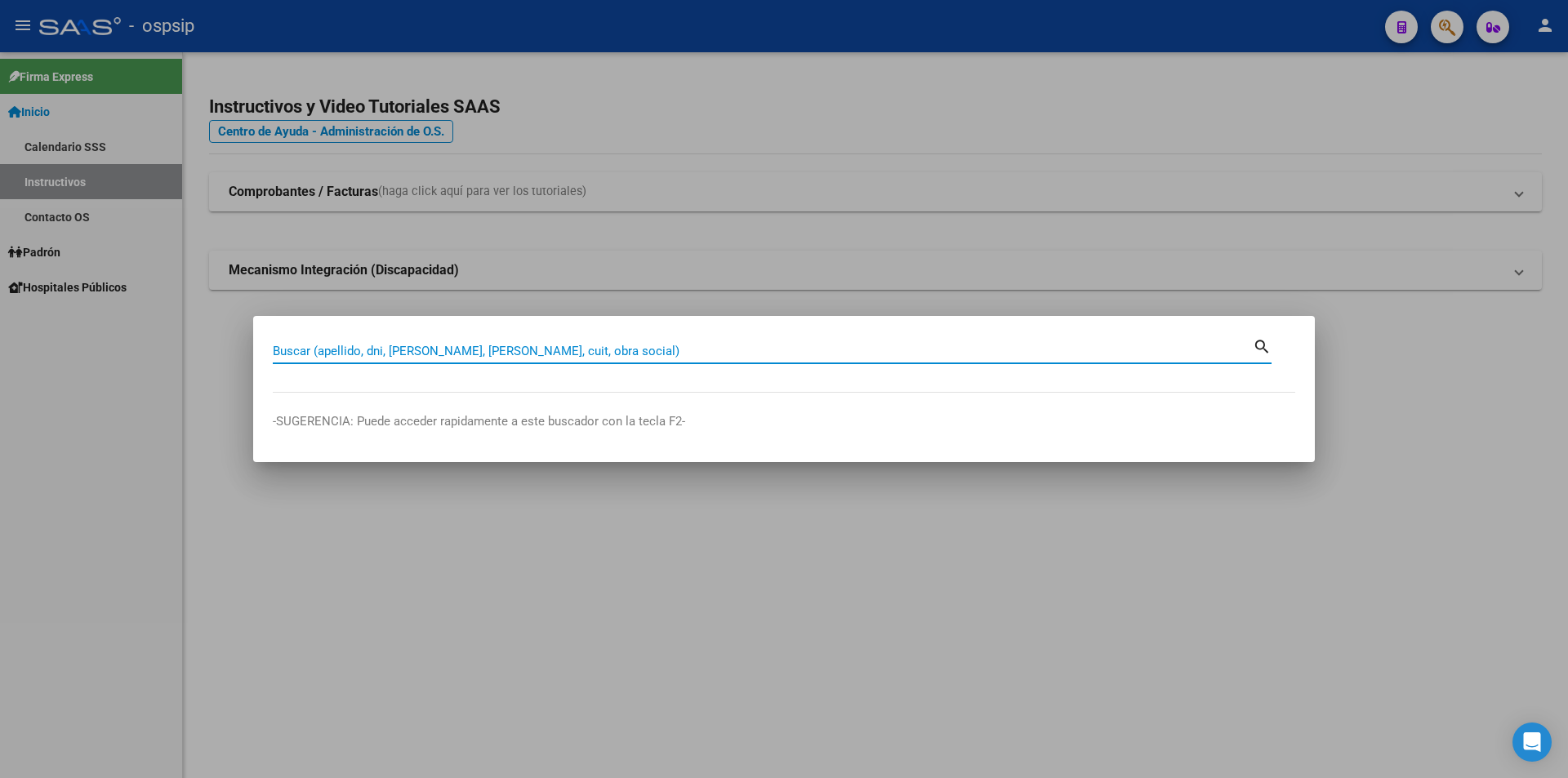
click at [578, 350] on input "Buscar (apellido, dni, [PERSON_NAME], [PERSON_NAME], cuit, obra social)" at bounding box center [762, 350] width 980 height 15
type input "18480389"
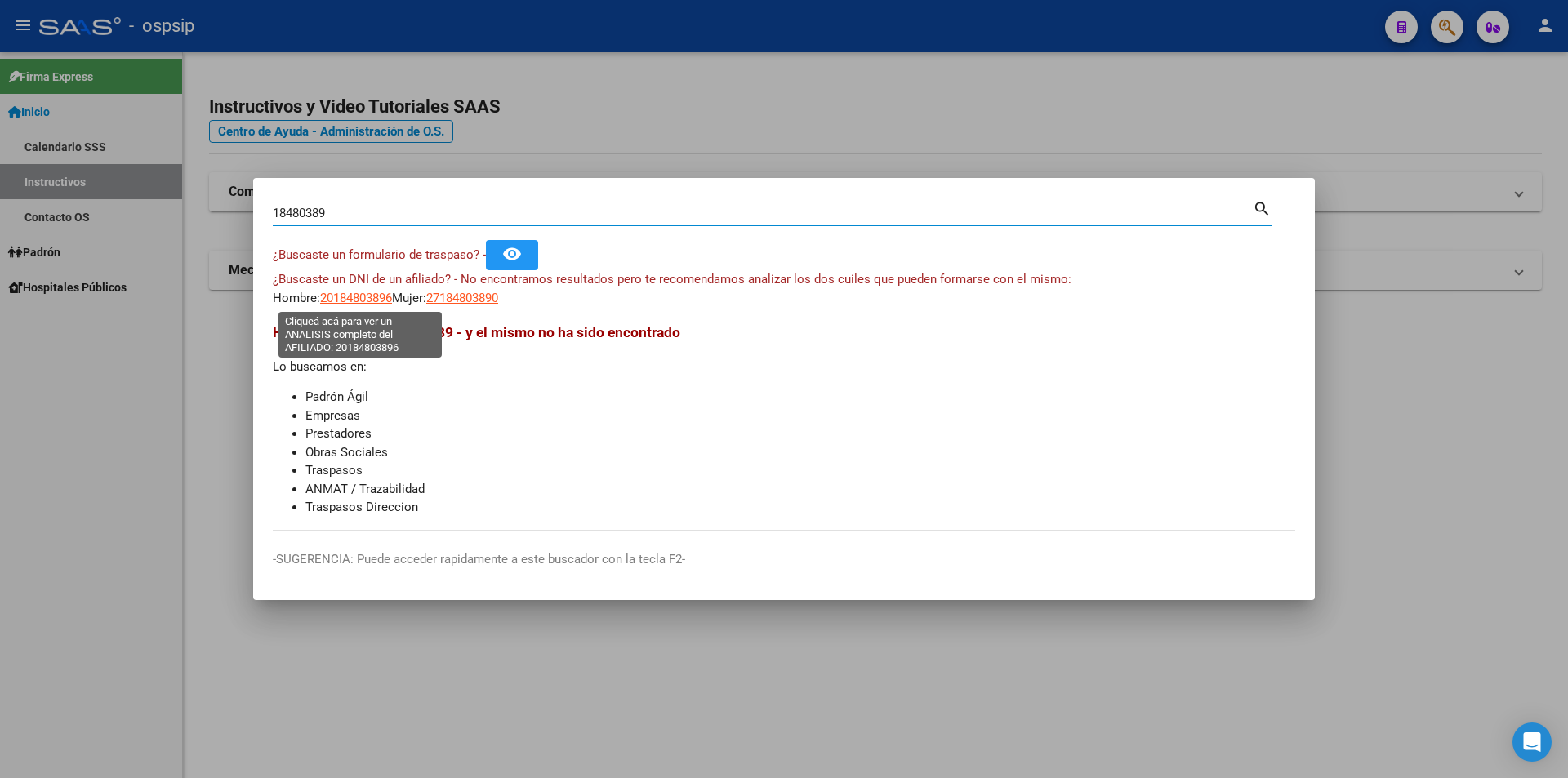
click at [359, 294] on span "20184803896" at bounding box center [355, 298] width 72 height 15
type textarea "20184803896"
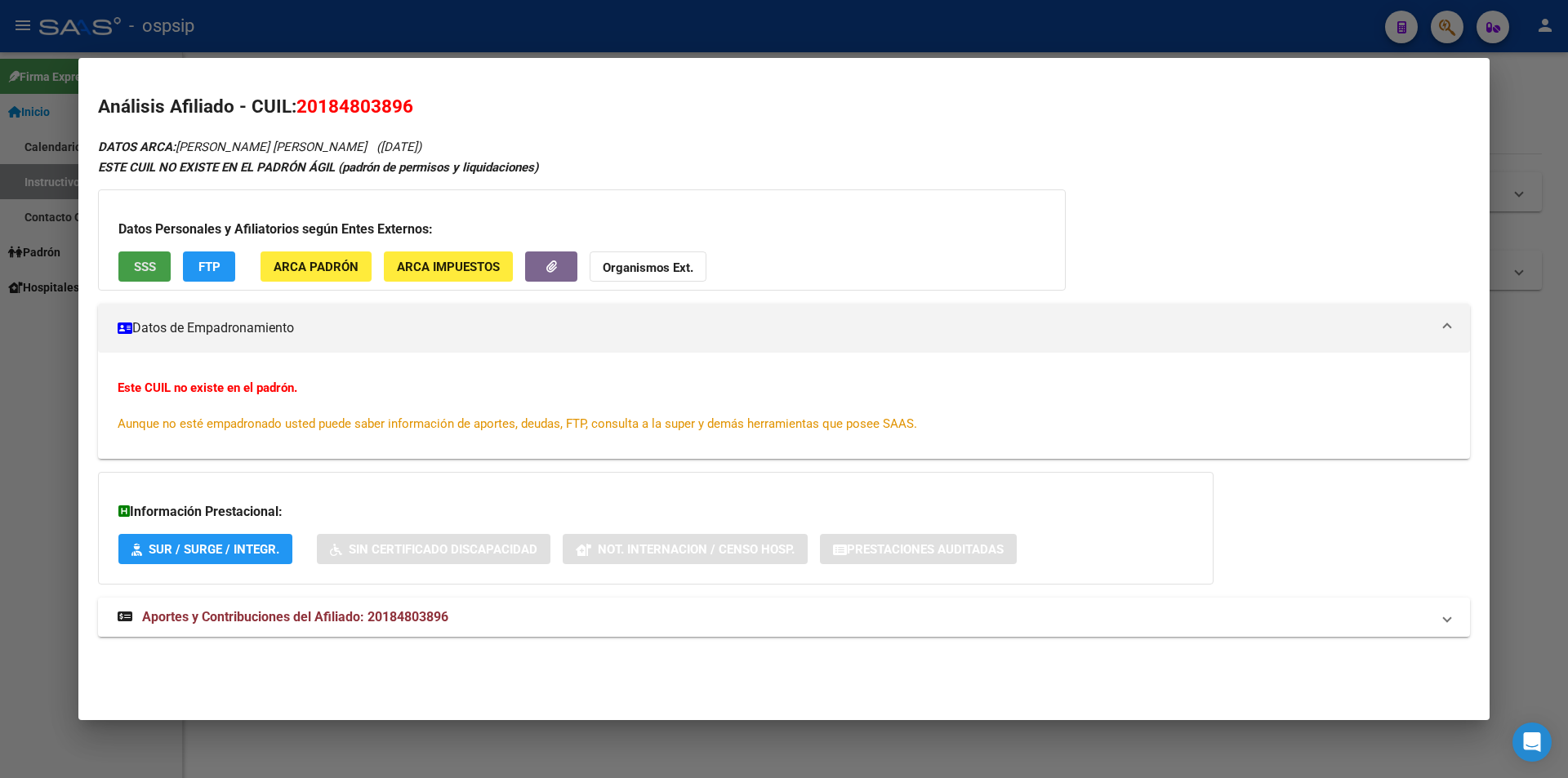
click at [142, 257] on button "SSS" at bounding box center [144, 267] width 52 height 31
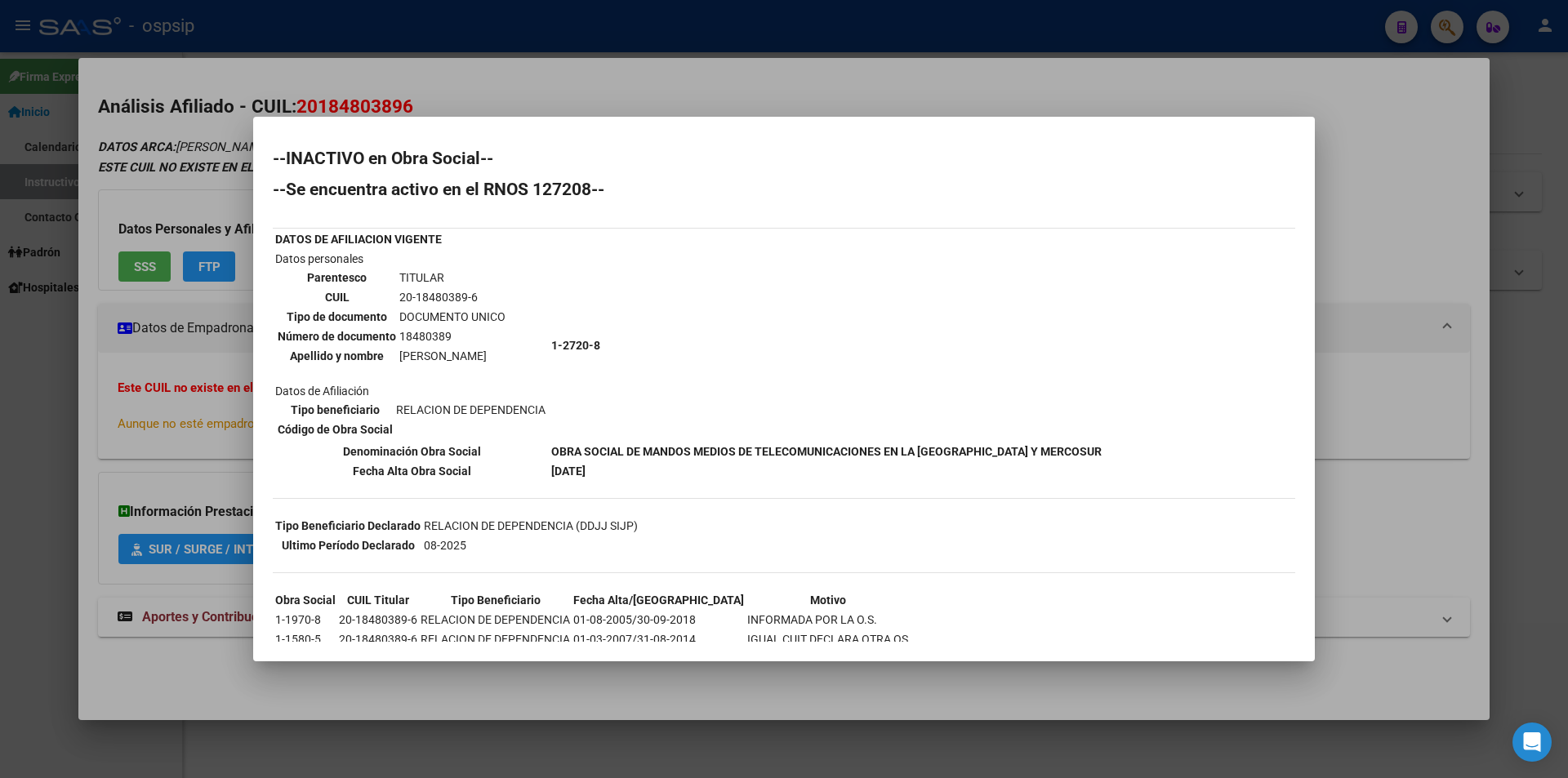
click at [725, 708] on div at bounding box center [784, 389] width 1568 height 778
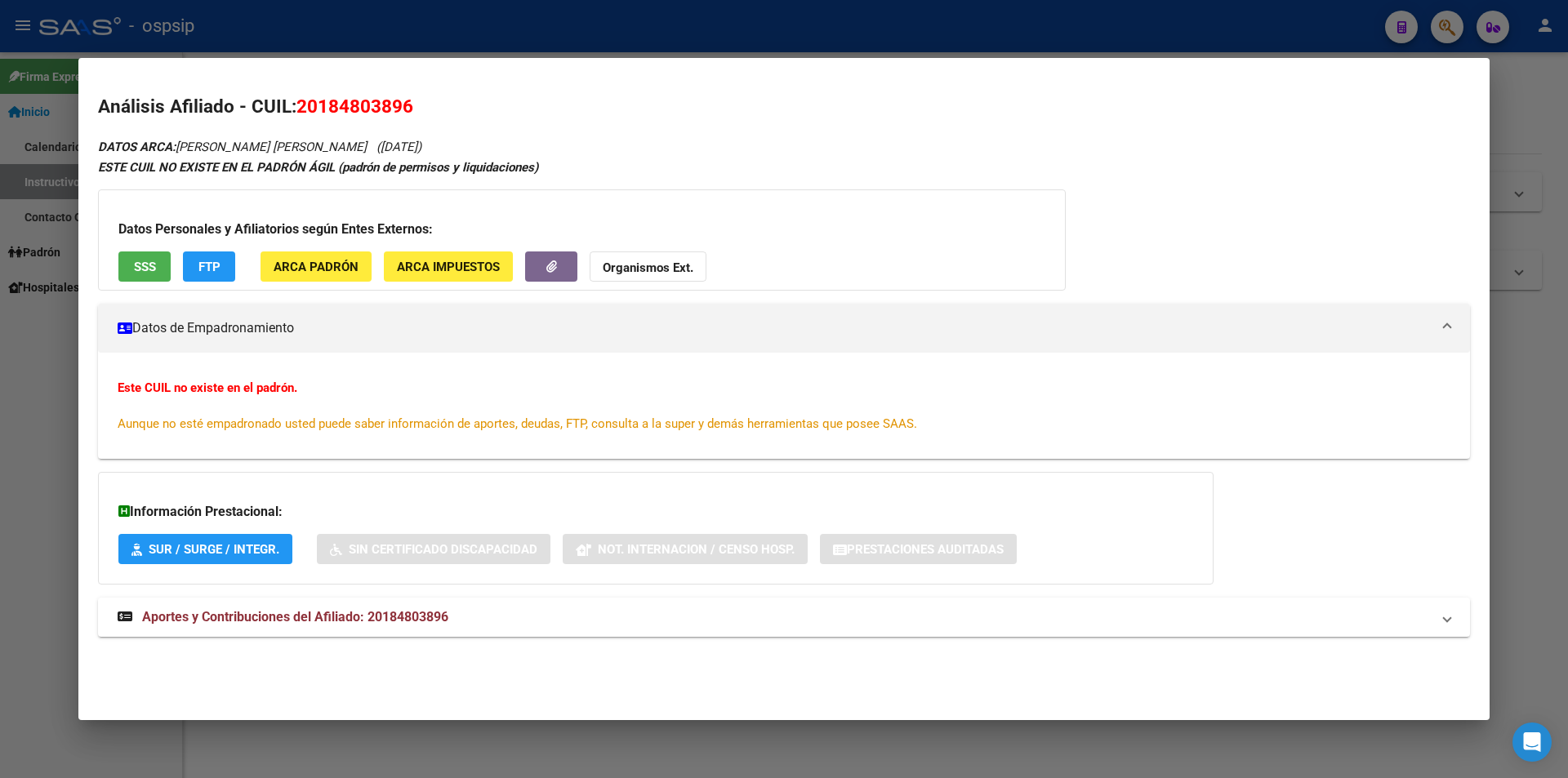
click at [143, 275] on button "SSS" at bounding box center [144, 267] width 52 height 31
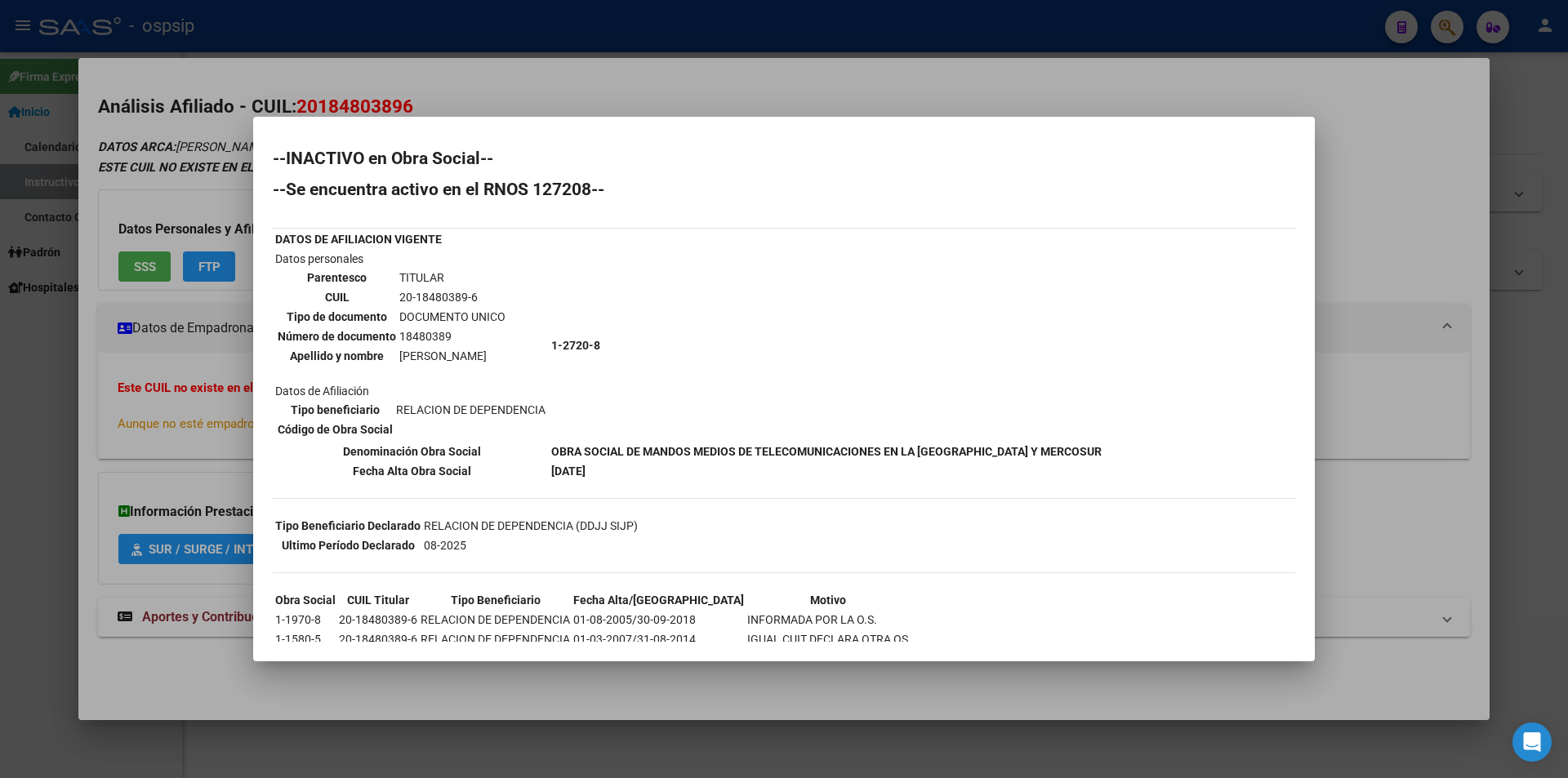
click at [759, 78] on div at bounding box center [784, 389] width 1568 height 778
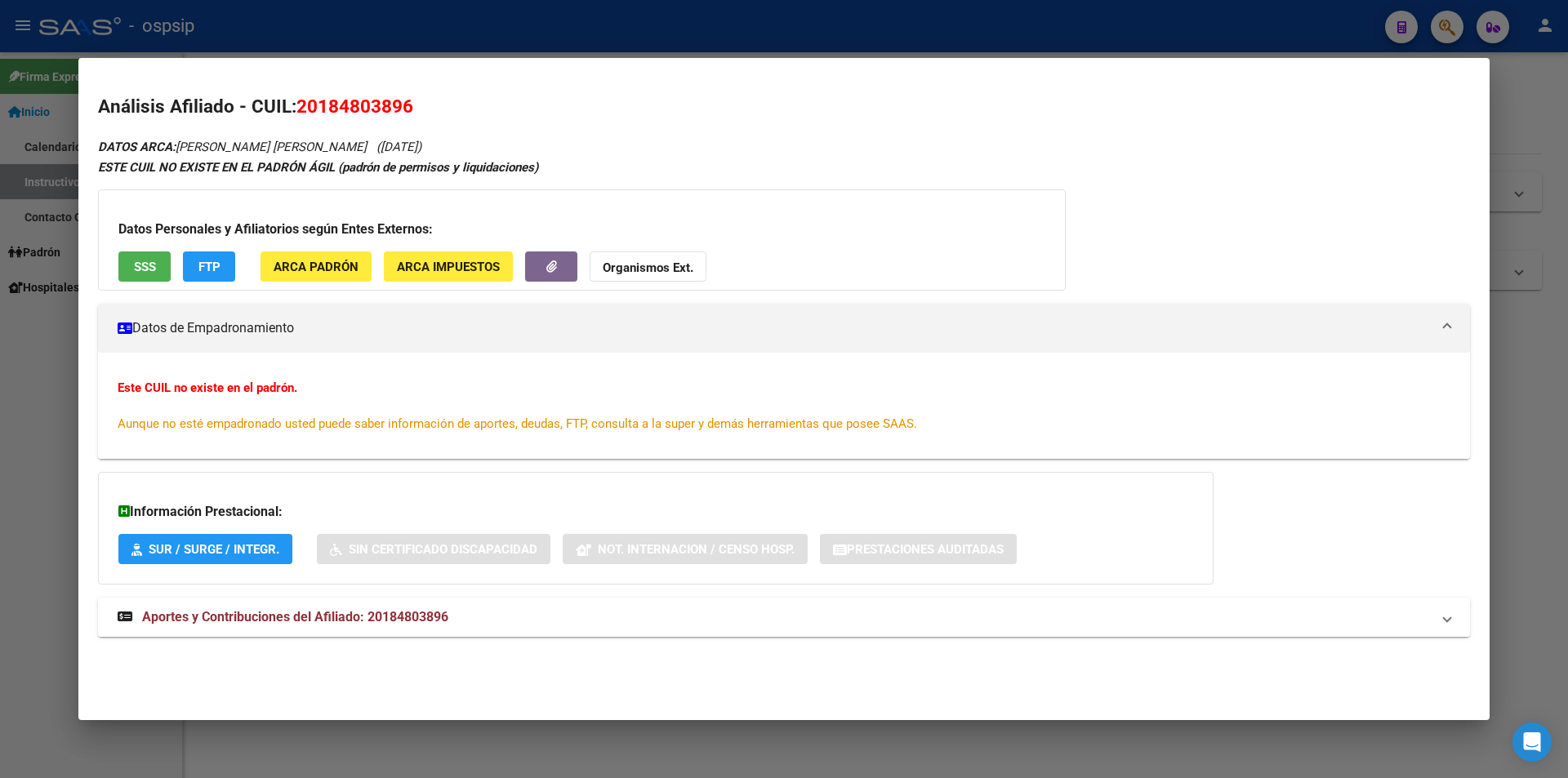
click at [420, 618] on span "Aportes y Contribuciones del Afiliado: 20184803896" at bounding box center [295, 617] width 306 height 16
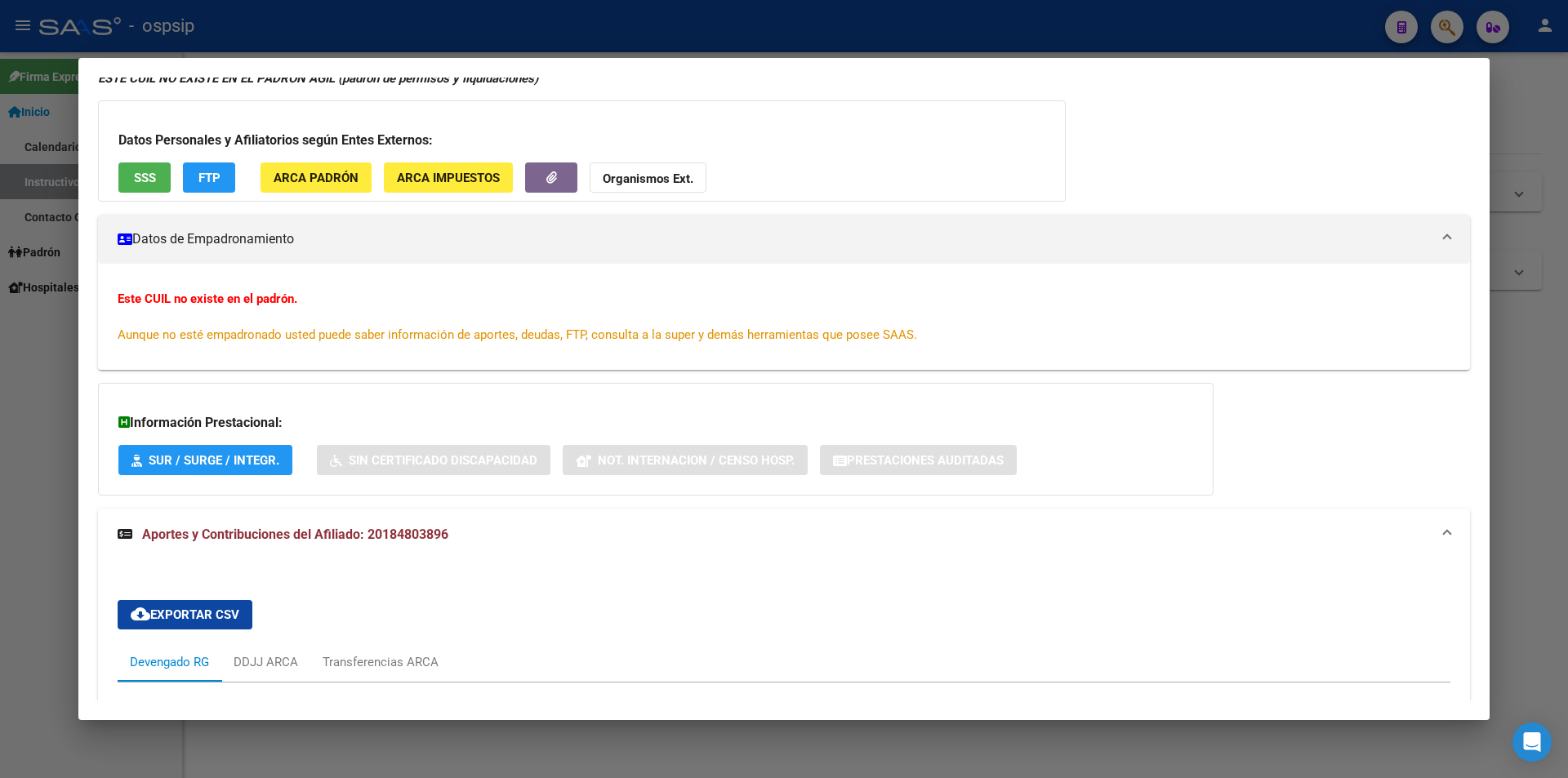
scroll to position [0, 0]
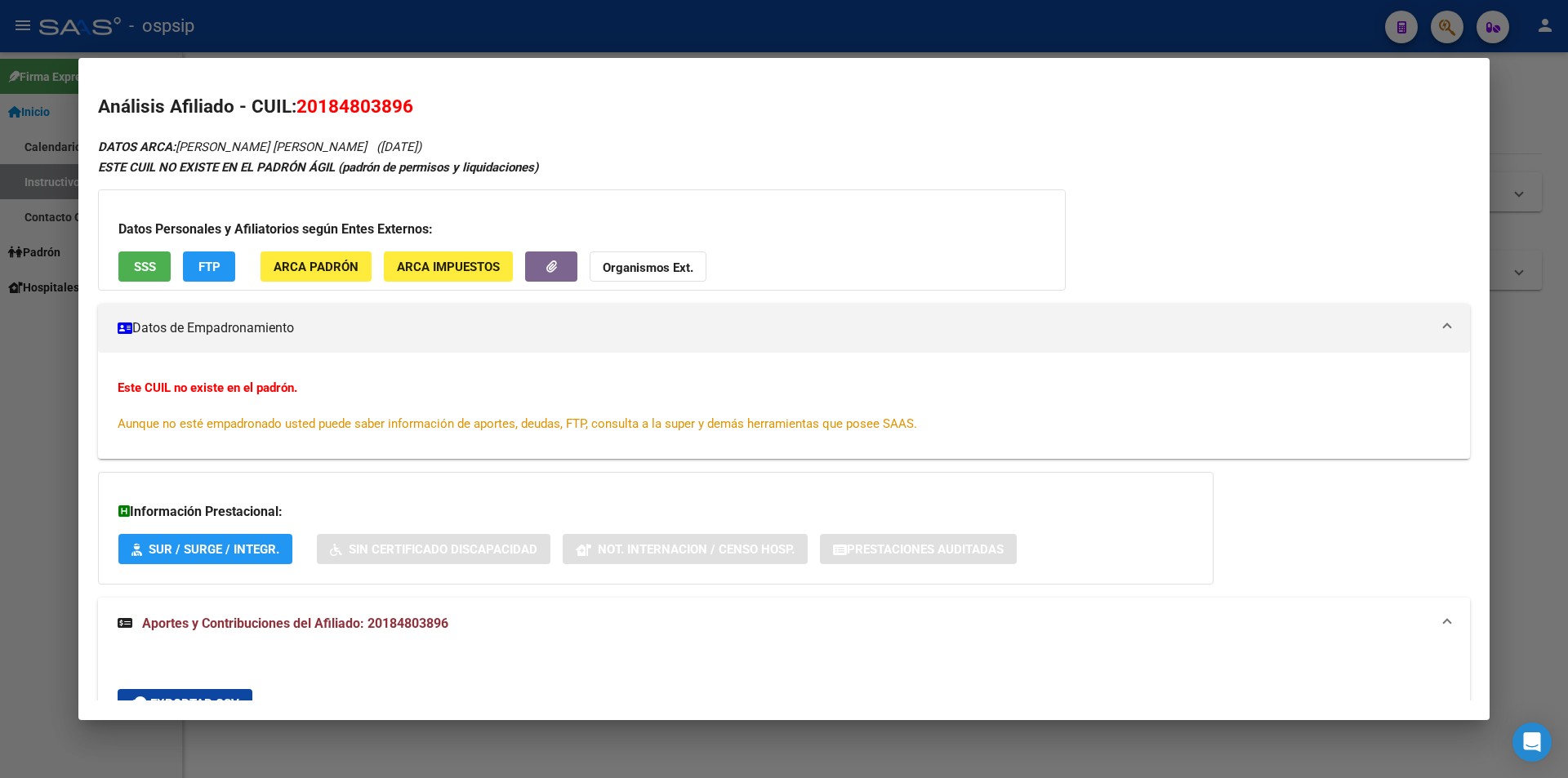
click at [1115, 617] on mat-panel-title "Aportes y Contribuciones del Afiliado: 20184803896" at bounding box center [774, 624] width 1312 height 20
click at [817, 18] on div at bounding box center [784, 389] width 1568 height 778
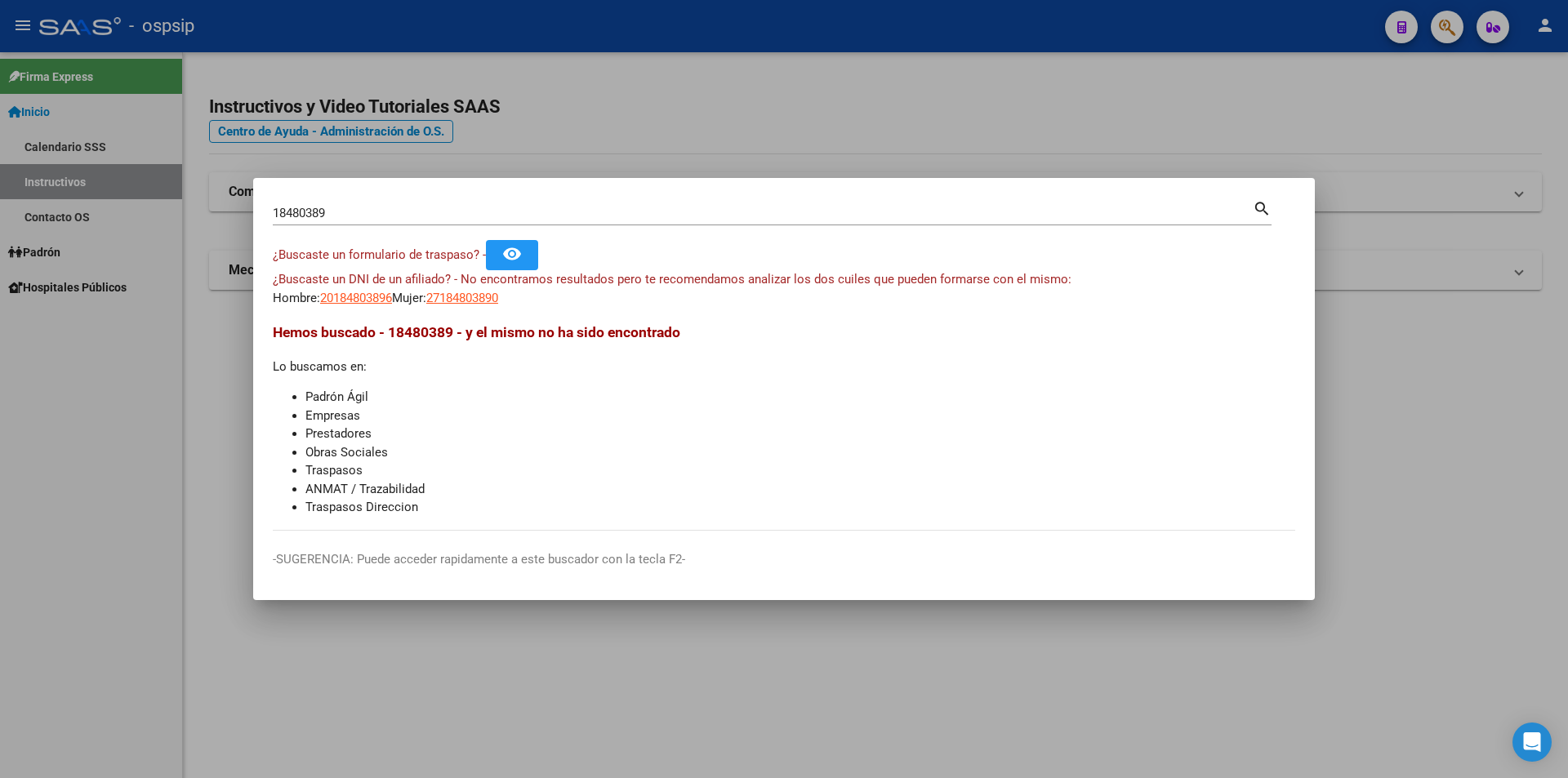
click at [772, 92] on div at bounding box center [784, 389] width 1568 height 778
